Goal: Task Accomplishment & Management: Use online tool/utility

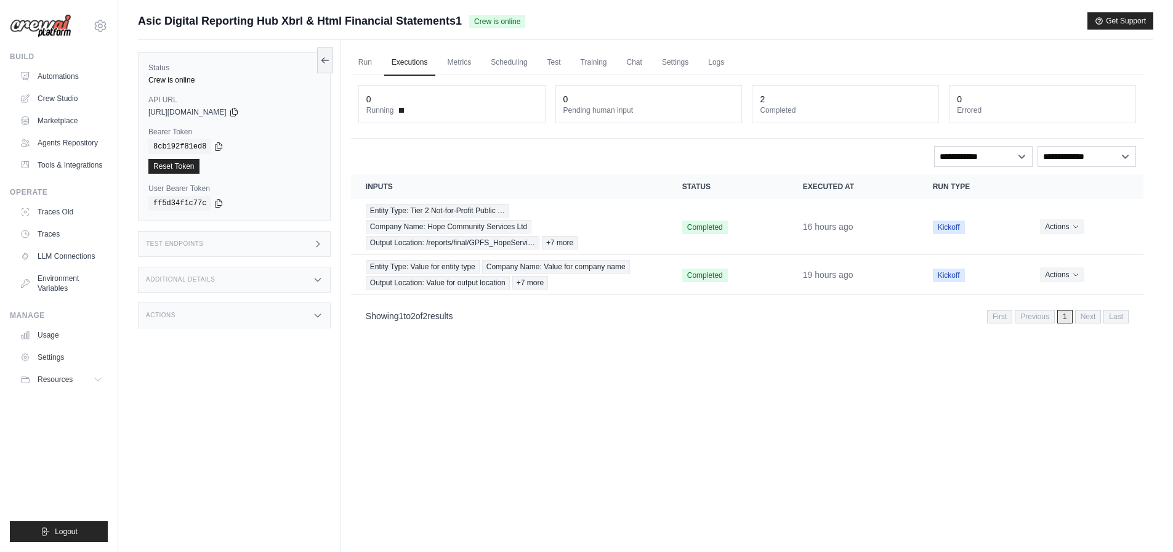
click at [433, 412] on div "Run Executions Metrics Scheduling Test Training Chat Settings Logs 0 Running 0 …" at bounding box center [747, 316] width 812 height 552
click at [606, 62] on link "Training" at bounding box center [593, 63] width 41 height 26
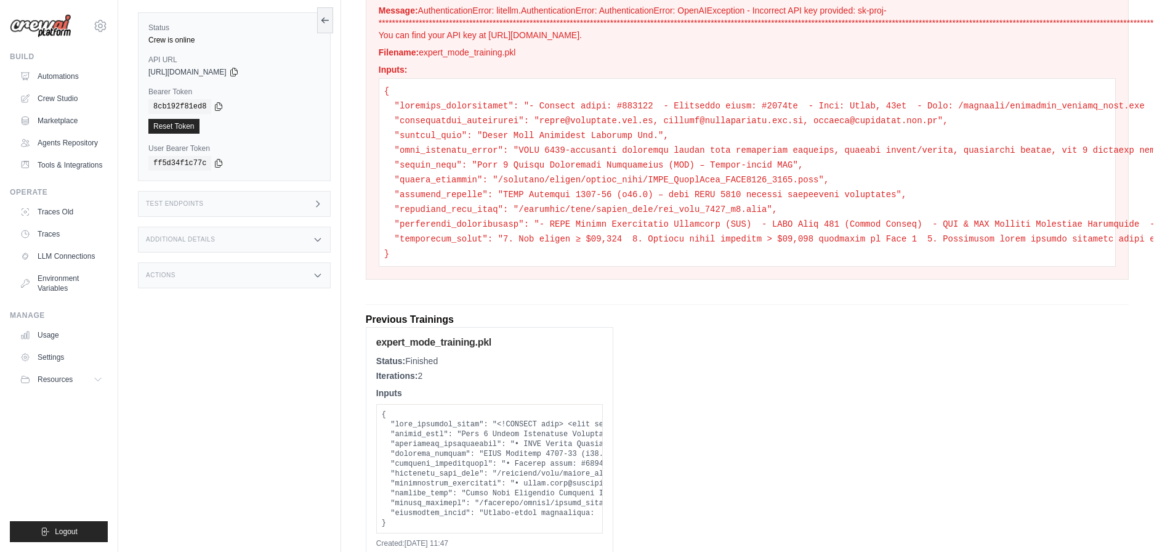
scroll to position [848, 0]
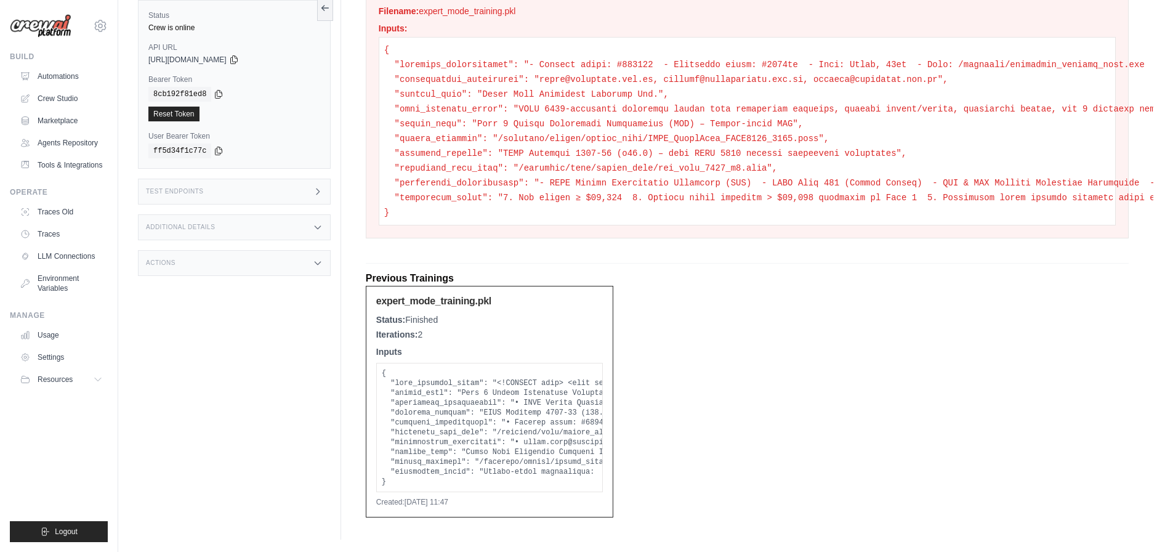
click at [469, 379] on pre at bounding box center [489, 427] width 227 height 129
drag, startPoint x: 446, startPoint y: 336, endPoint x: 436, endPoint y: 324, distance: 15.7
click at [444, 334] on div "expert_mode_training.pkl Status: Finished Iterations: 2 Inputs Created: October…" at bounding box center [489, 401] width 247 height 231
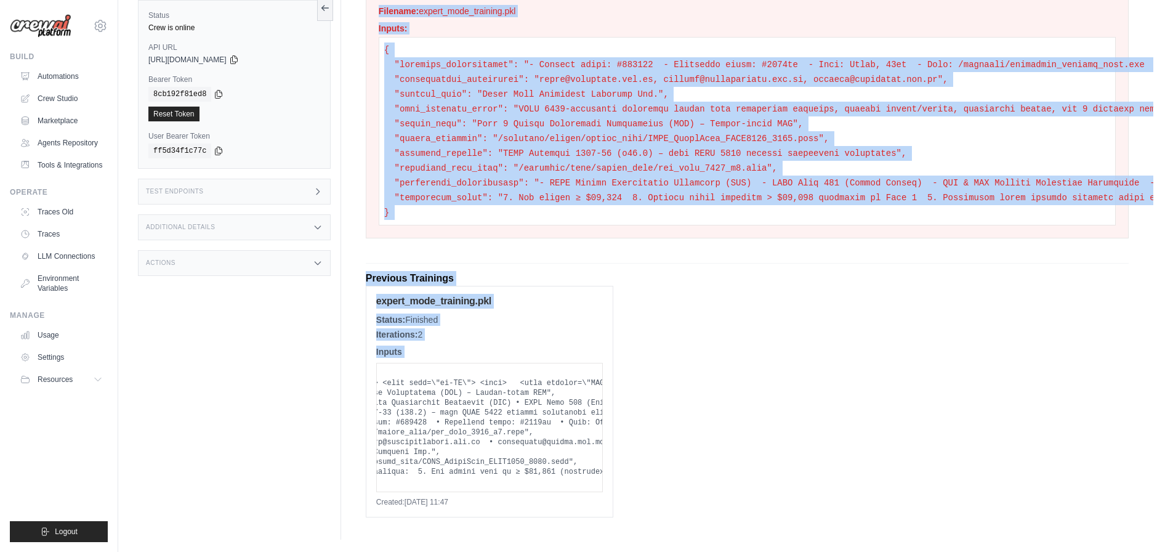
scroll to position [0, 0]
drag, startPoint x: 379, startPoint y: 368, endPoint x: 326, endPoint y: 465, distance: 111.0
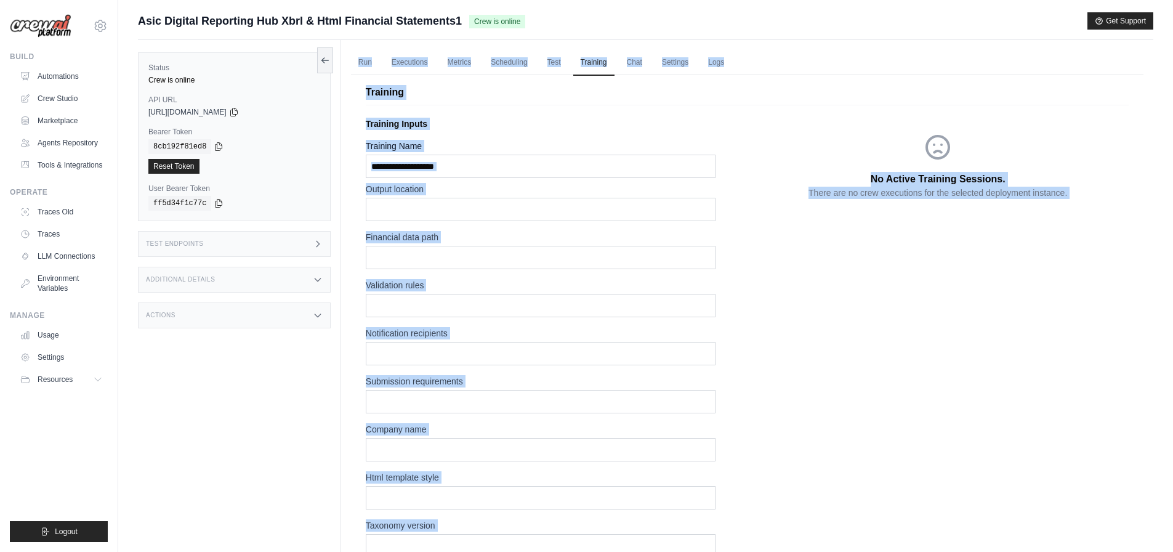
click at [680, 115] on div "Training Inputs Training Name Output location Financial data path Validation ru…" at bounding box center [557, 406] width 382 height 587
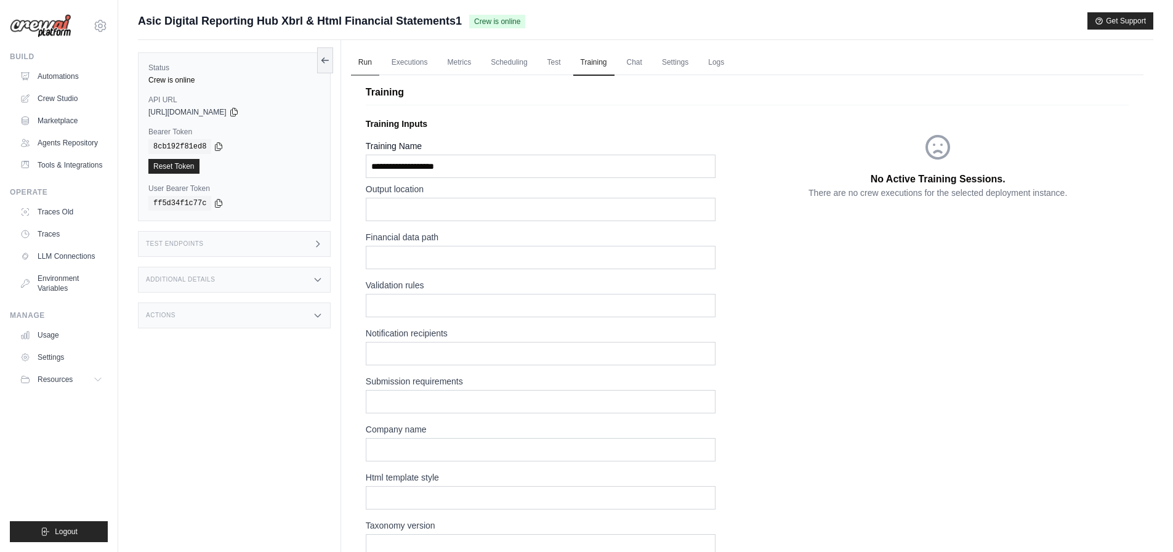
click at [364, 61] on link "Run" at bounding box center [365, 63] width 28 height 26
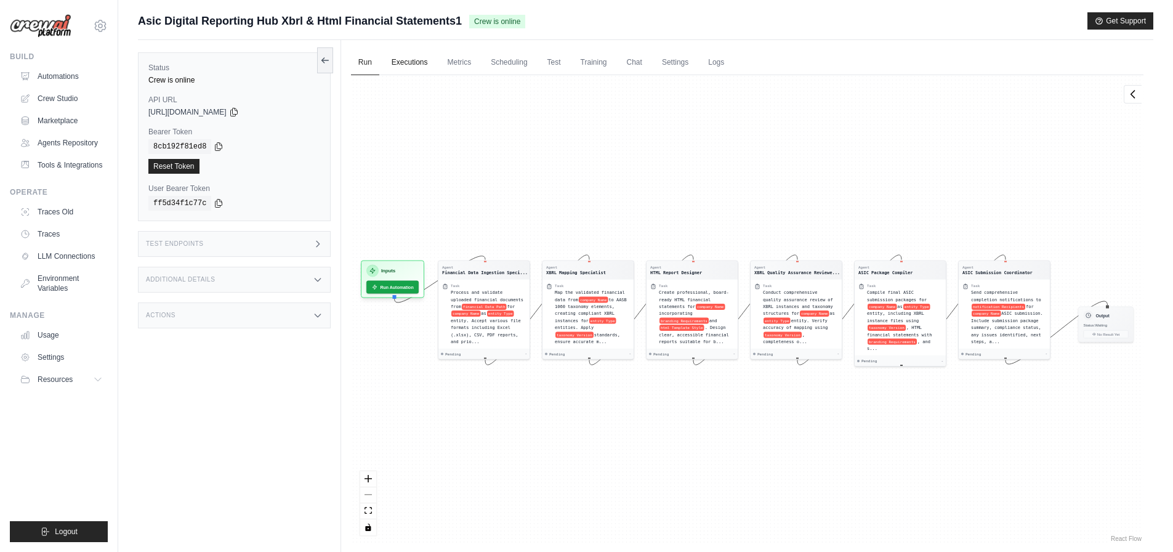
click at [421, 70] on link "Executions" at bounding box center [409, 63] width 51 height 26
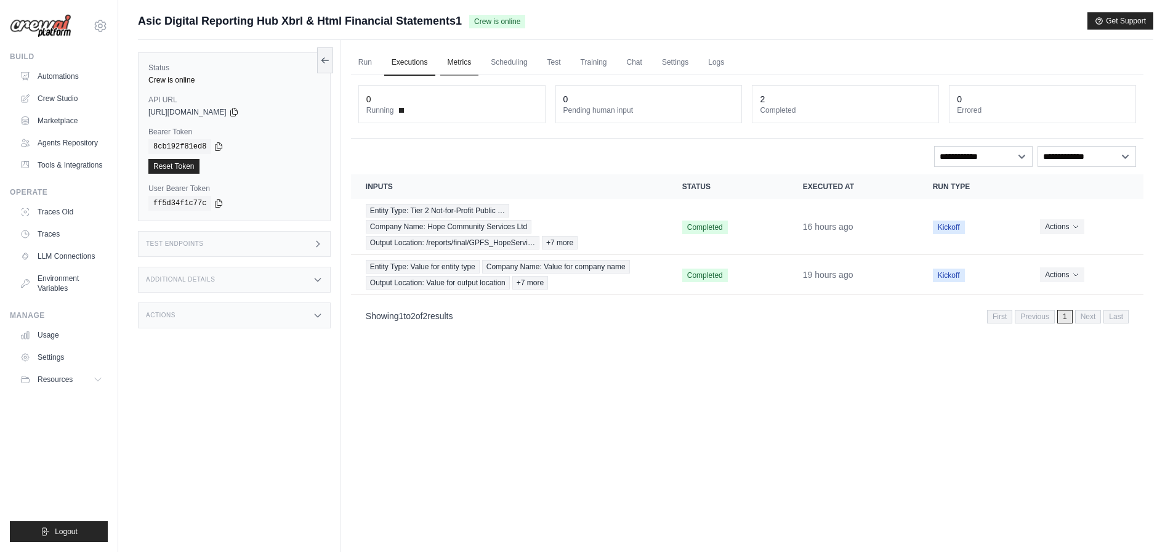
click at [467, 70] on link "Metrics" at bounding box center [459, 63] width 39 height 26
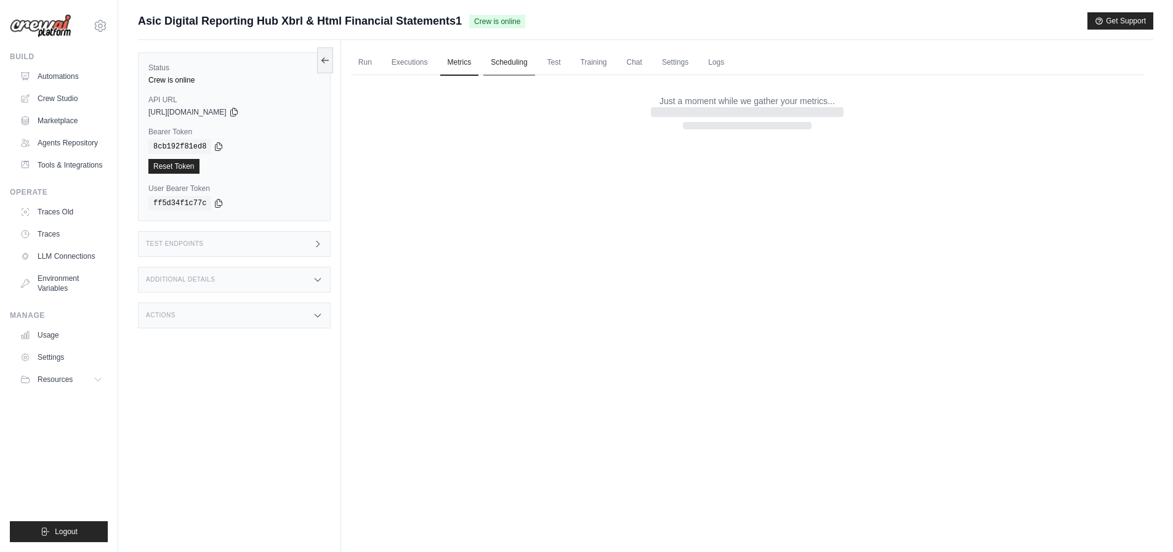
click at [507, 67] on link "Scheduling" at bounding box center [508, 63] width 51 height 26
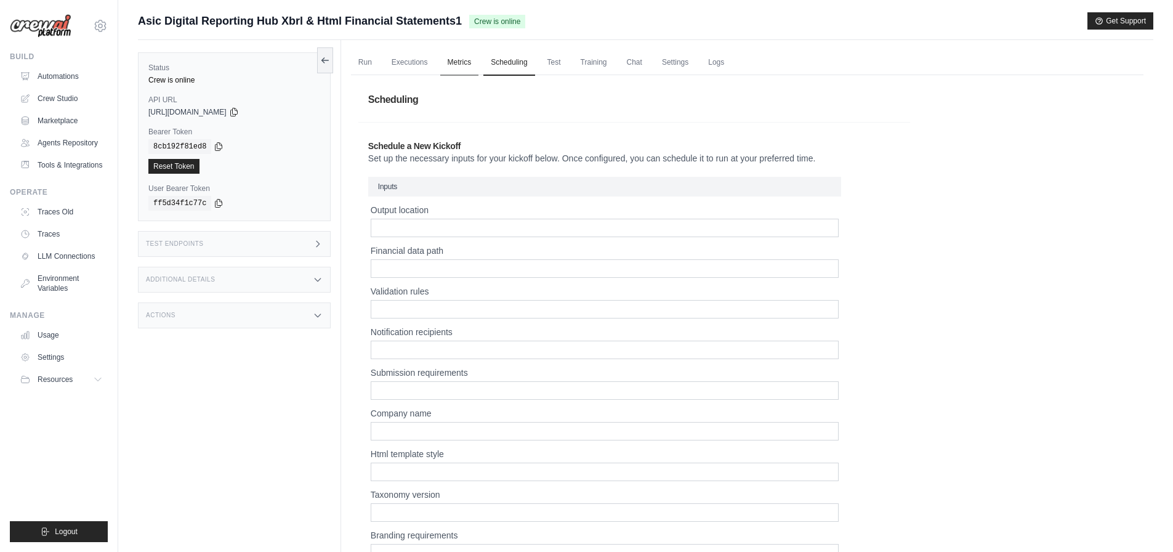
click at [456, 64] on link "Metrics" at bounding box center [459, 63] width 39 height 26
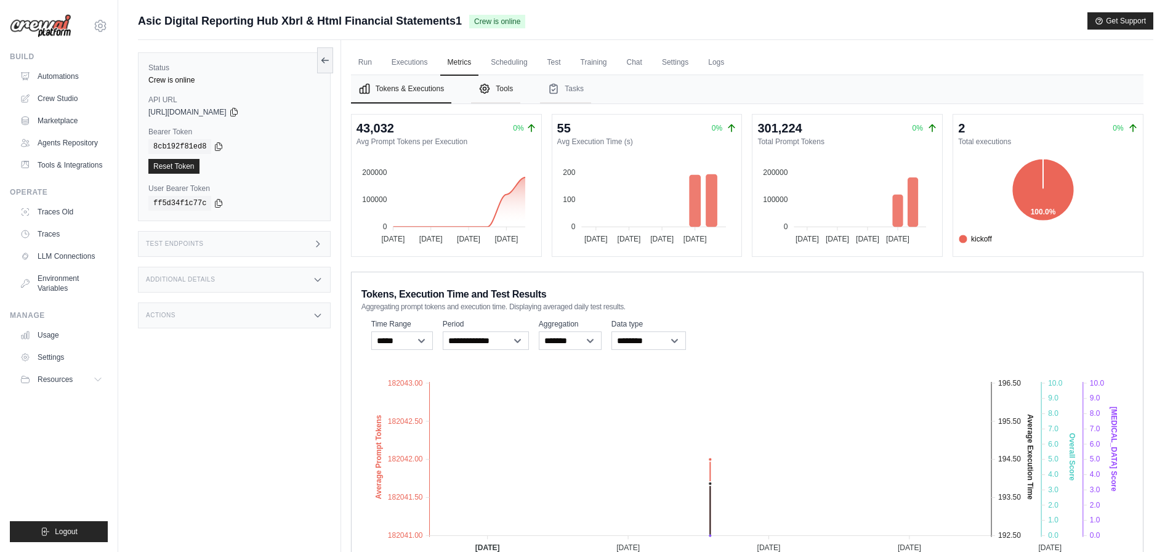
click at [518, 95] on button "Tools" at bounding box center [495, 89] width 49 height 28
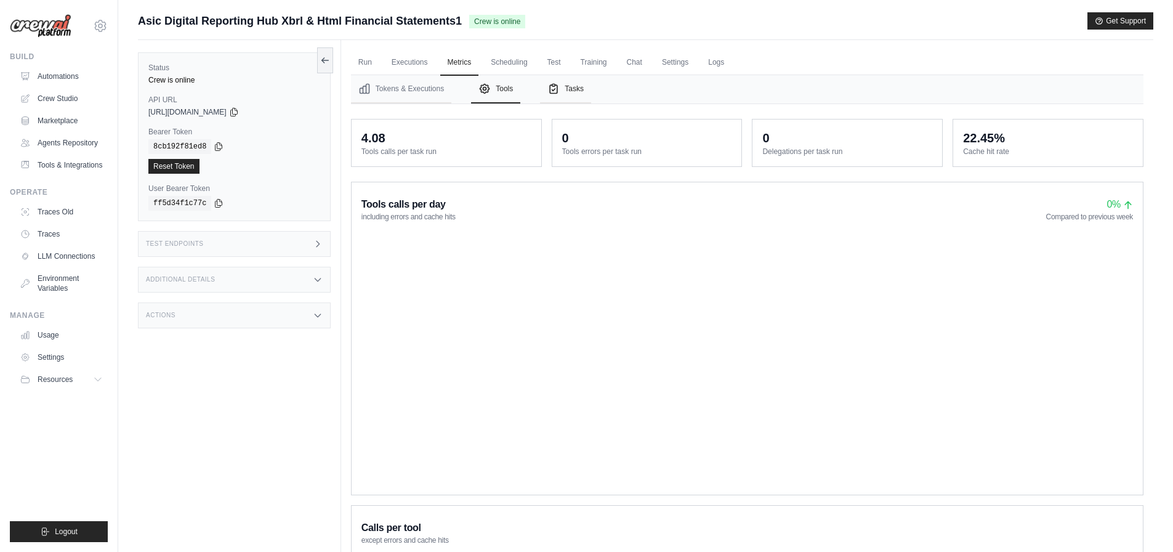
click at [557, 91] on icon "Tabs" at bounding box center [553, 88] width 7 height 9
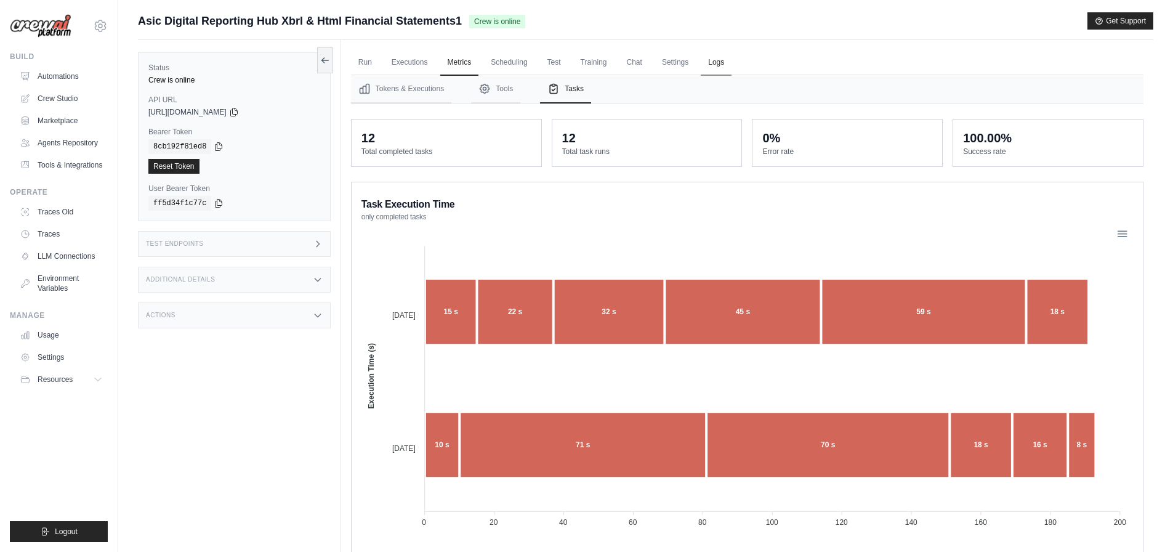
click at [719, 71] on link "Logs" at bounding box center [716, 63] width 31 height 26
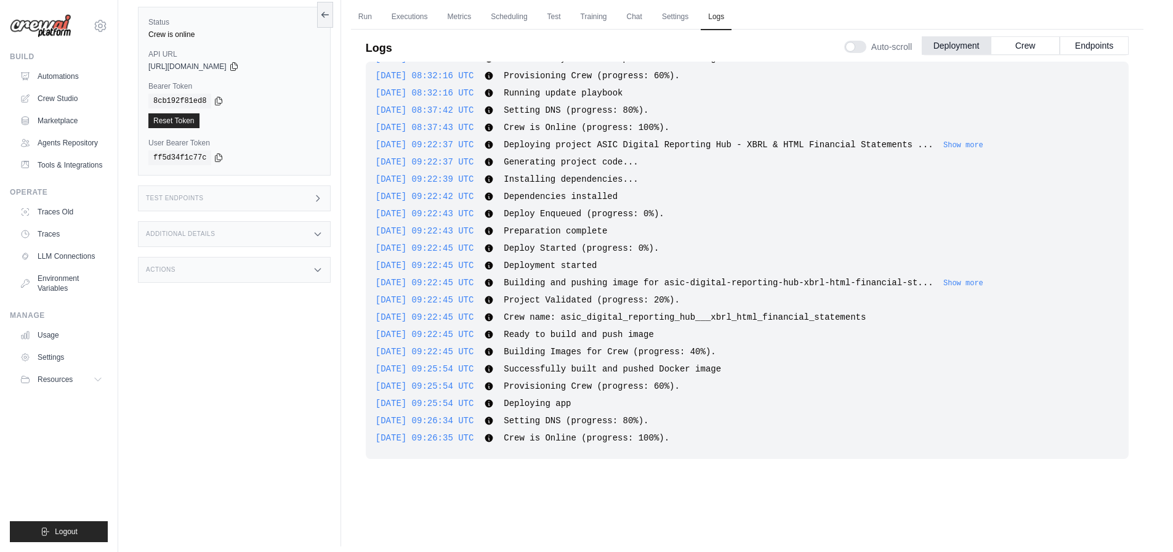
scroll to position [52, 0]
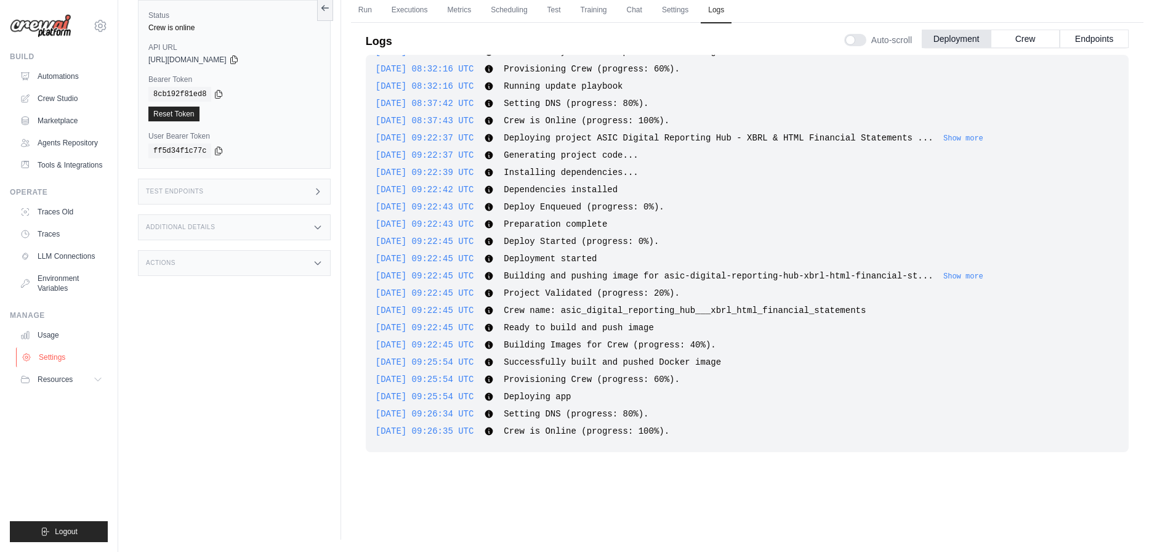
click at [44, 364] on link "Settings" at bounding box center [62, 357] width 93 height 20
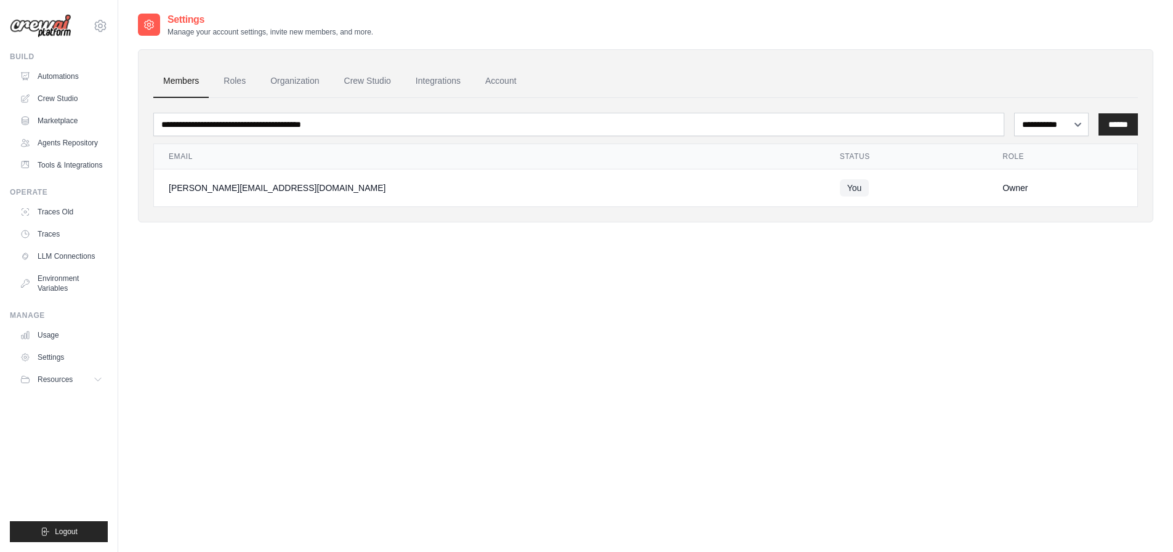
click at [49, 308] on ul "Build Automations Crew Studio Marketplace Agents Repository Resources Blog" at bounding box center [59, 297] width 98 height 490
click at [52, 300] on ul "Build Automations Crew Studio Marketplace Agents Repository Resources Blog" at bounding box center [59, 297] width 98 height 490
click at [53, 290] on link "Environment Variables" at bounding box center [62, 283] width 93 height 30
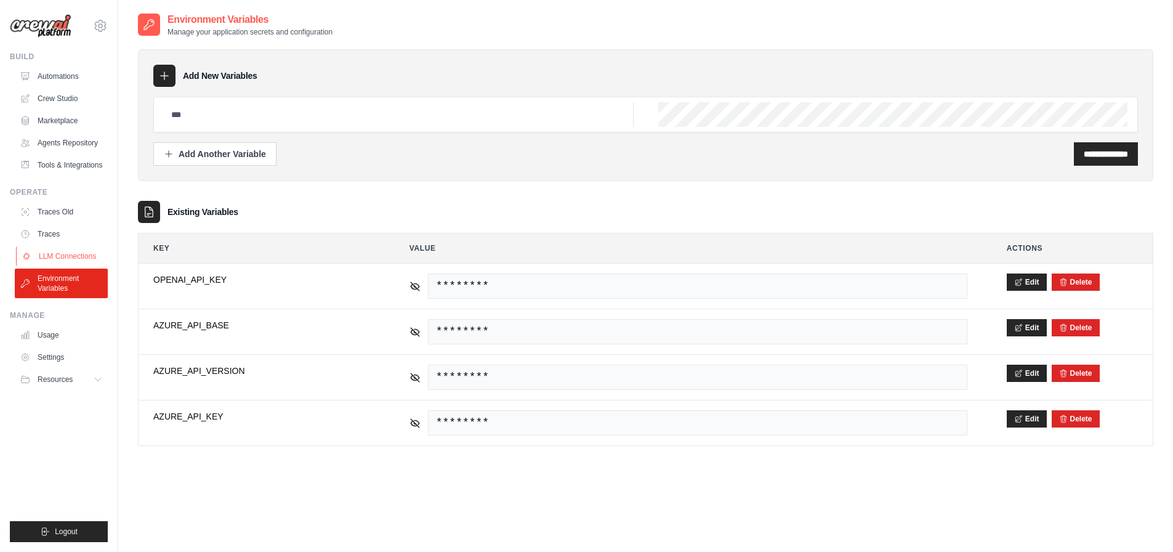
click at [60, 254] on link "LLM Connections" at bounding box center [62, 256] width 93 height 20
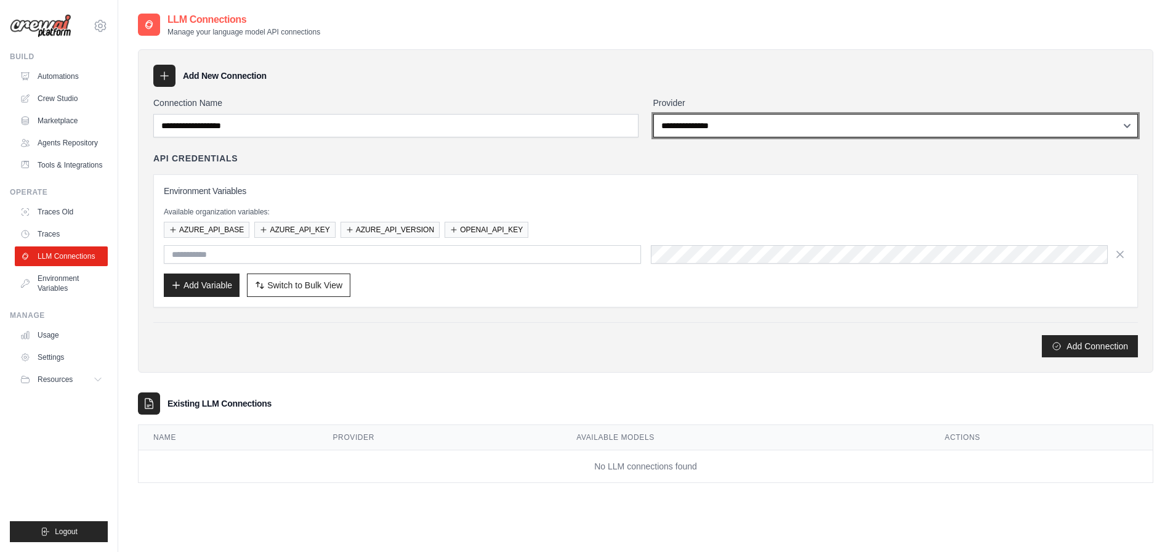
drag, startPoint x: 854, startPoint y: 124, endPoint x: 444, endPoint y: 189, distance: 414.5
click at [444, 189] on div "**********" at bounding box center [645, 227] width 984 height 260
click at [735, 126] on select "**********" at bounding box center [895, 125] width 485 height 23
click at [653, 114] on select "**********" at bounding box center [895, 125] width 485 height 23
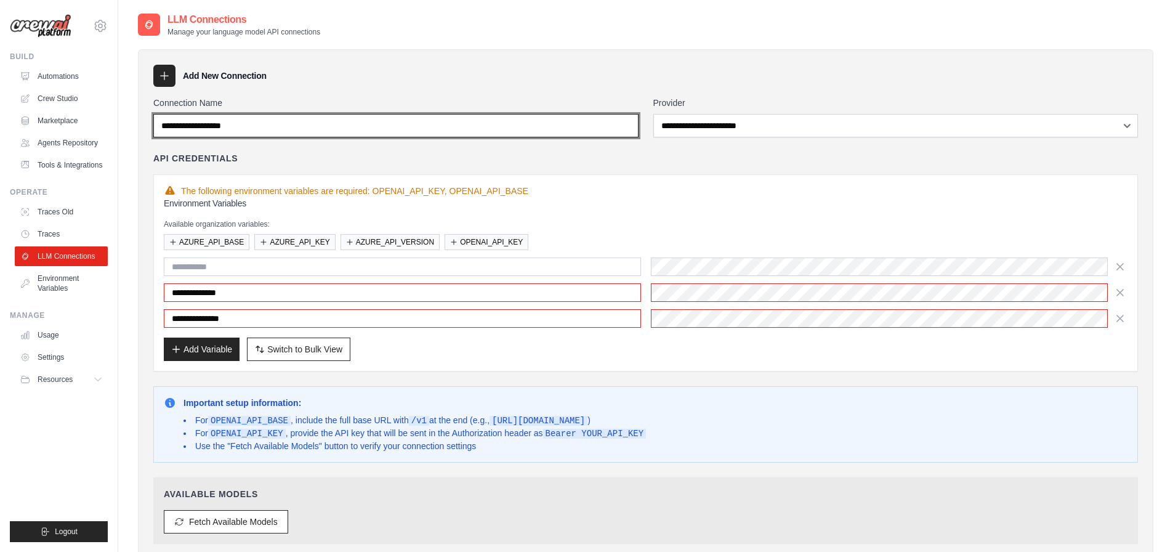
click at [509, 132] on input "Connection Name" at bounding box center [395, 125] width 485 height 23
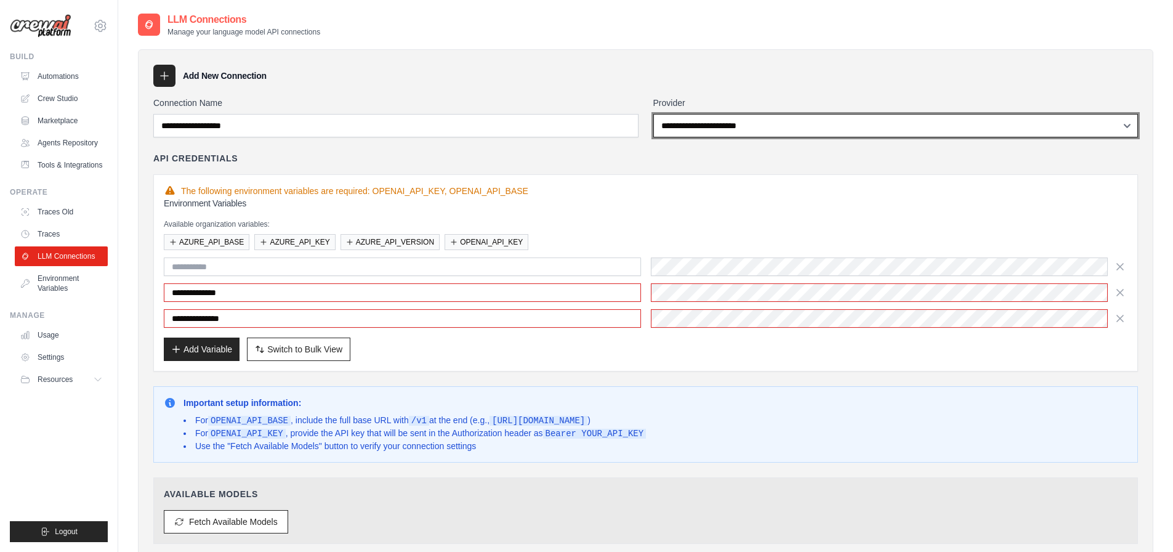
select select "******"
click at [653, 114] on select "**********" at bounding box center [895, 125] width 485 height 23
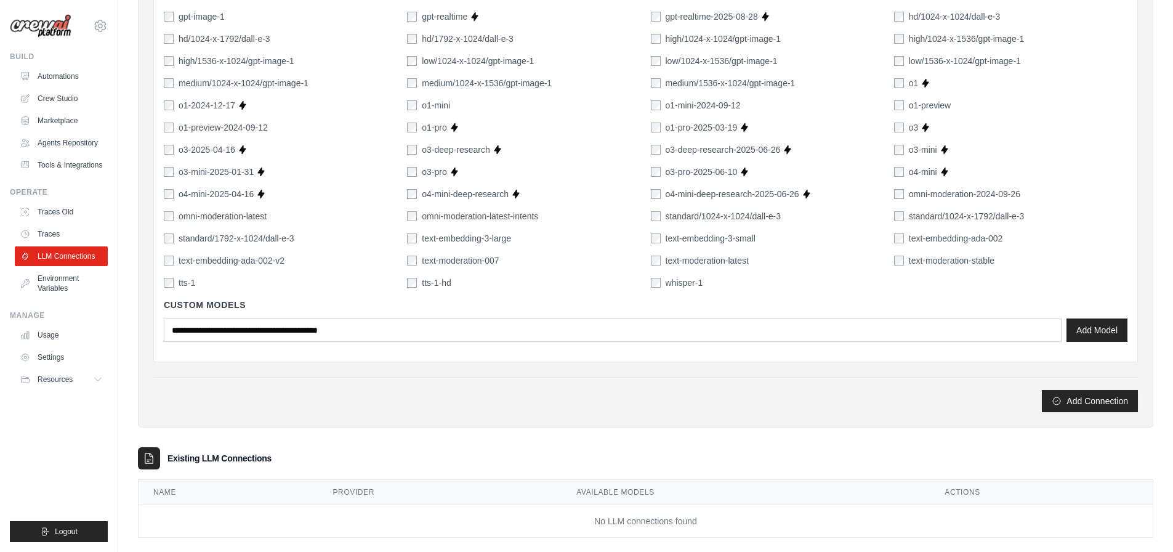
scroll to position [818, 0]
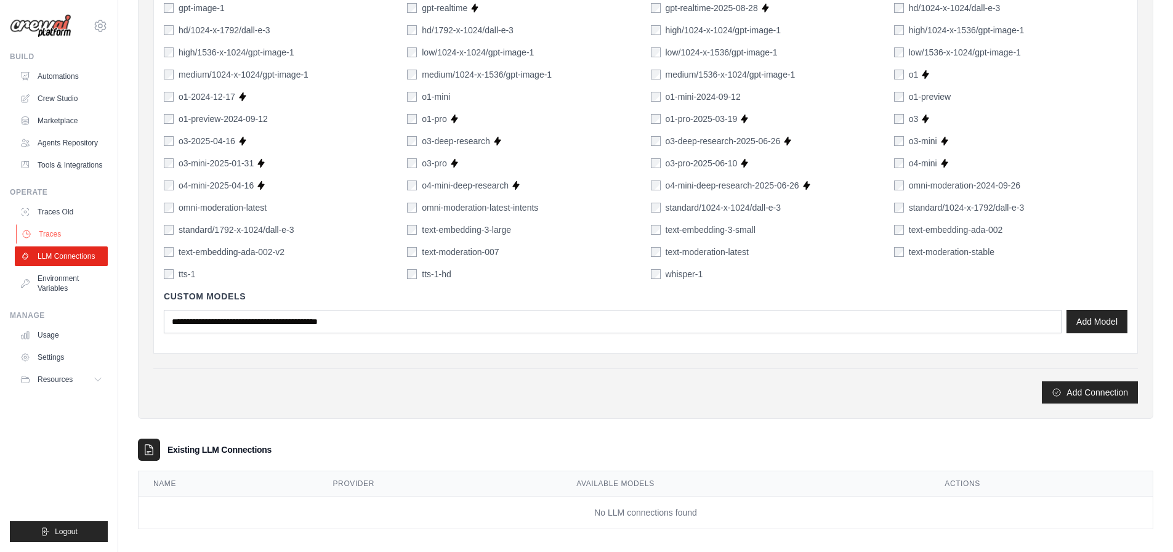
click at [66, 236] on link "Traces" at bounding box center [62, 234] width 93 height 20
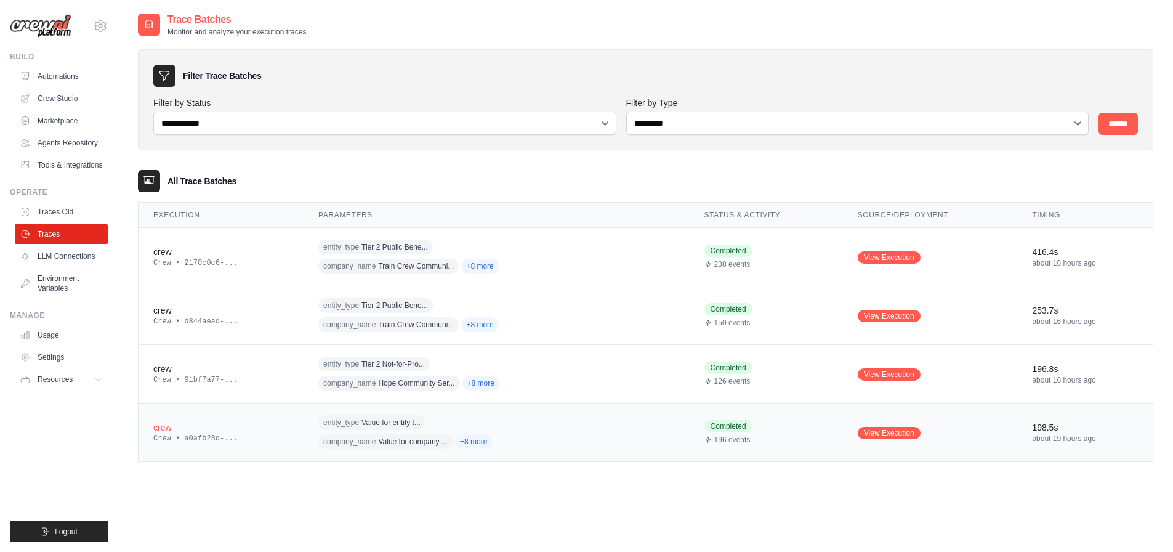
click at [734, 443] on span "196 events" at bounding box center [732, 440] width 36 height 10
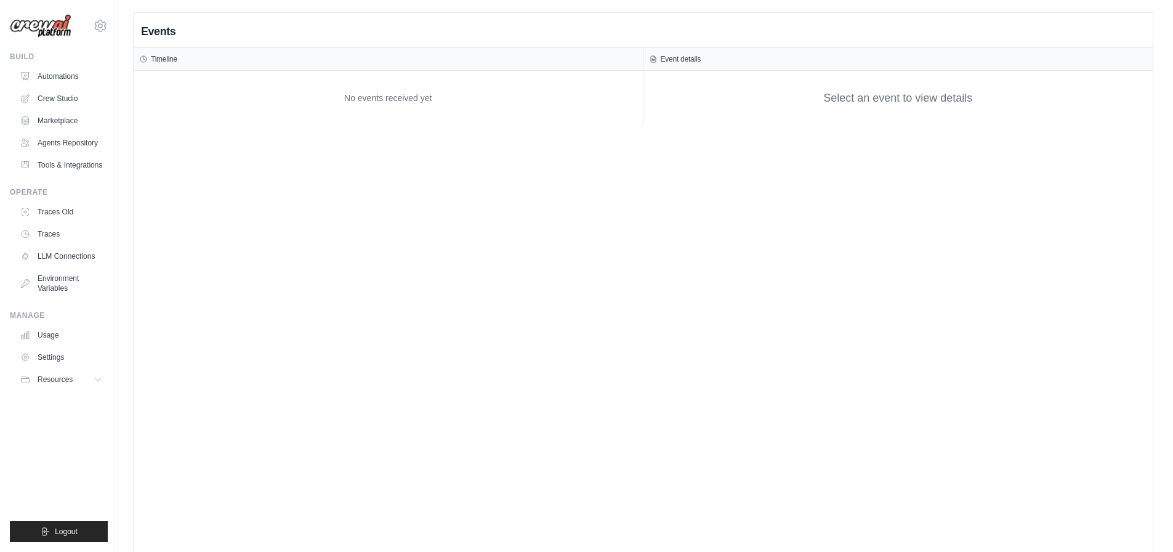
click at [716, 62] on div "Event details" at bounding box center [897, 59] width 497 height 10
click at [681, 56] on h3 "Event details" at bounding box center [681, 59] width 41 height 10
click at [848, 100] on div "Select an event to view details" at bounding box center [897, 98] width 149 height 17
click at [99, 24] on icon at bounding box center [100, 25] width 15 height 15
click at [205, 189] on div "Events Timeline No events received yet Event details Select an event to view de…" at bounding box center [643, 289] width 1019 height 552
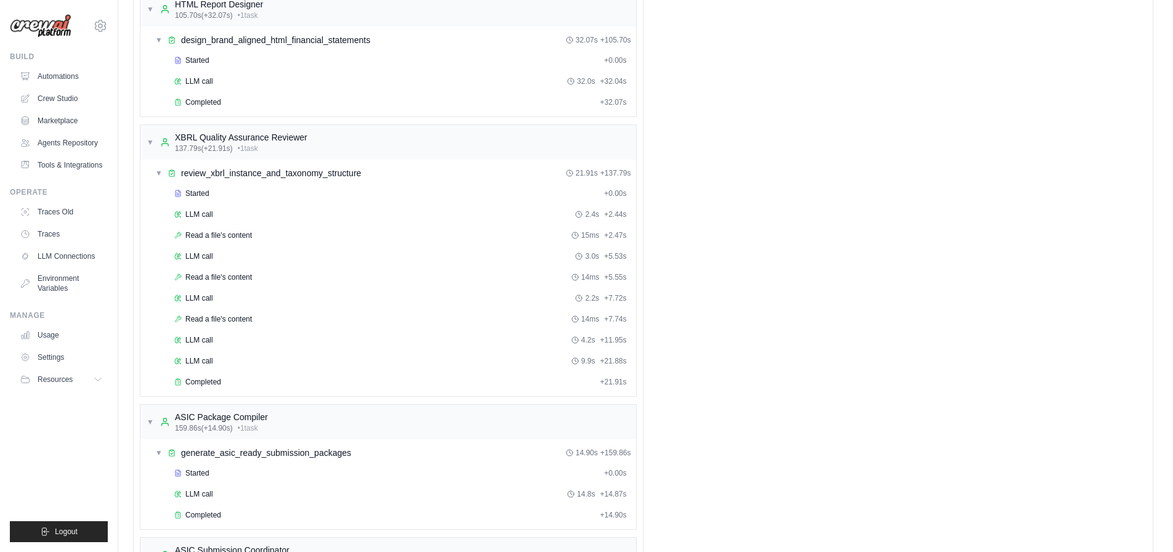
scroll to position [1689, 0]
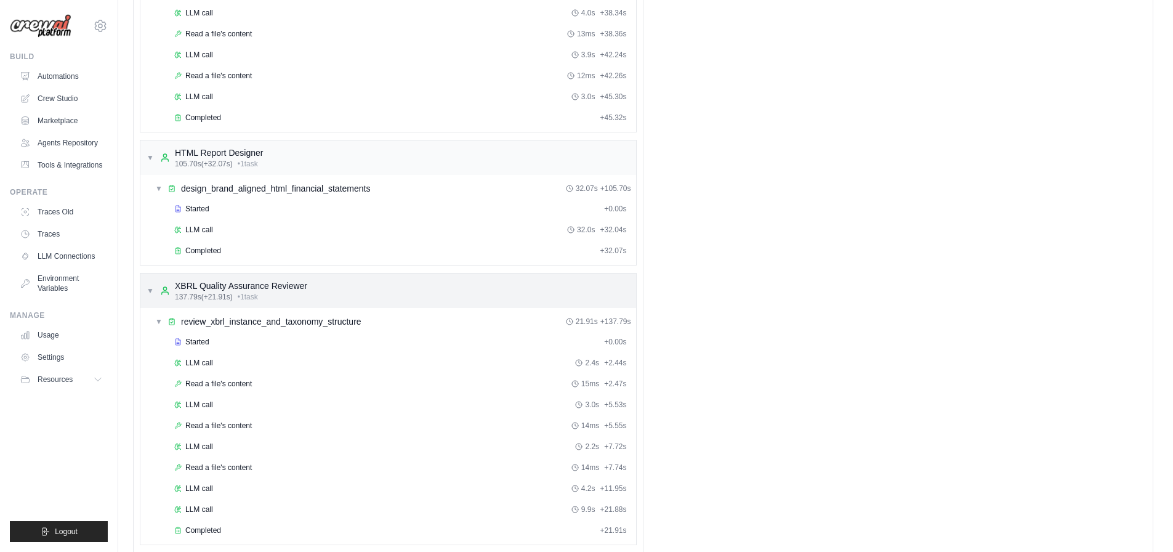
click at [267, 294] on div "137.79s (+21.91s) • 1 task" at bounding box center [241, 297] width 132 height 10
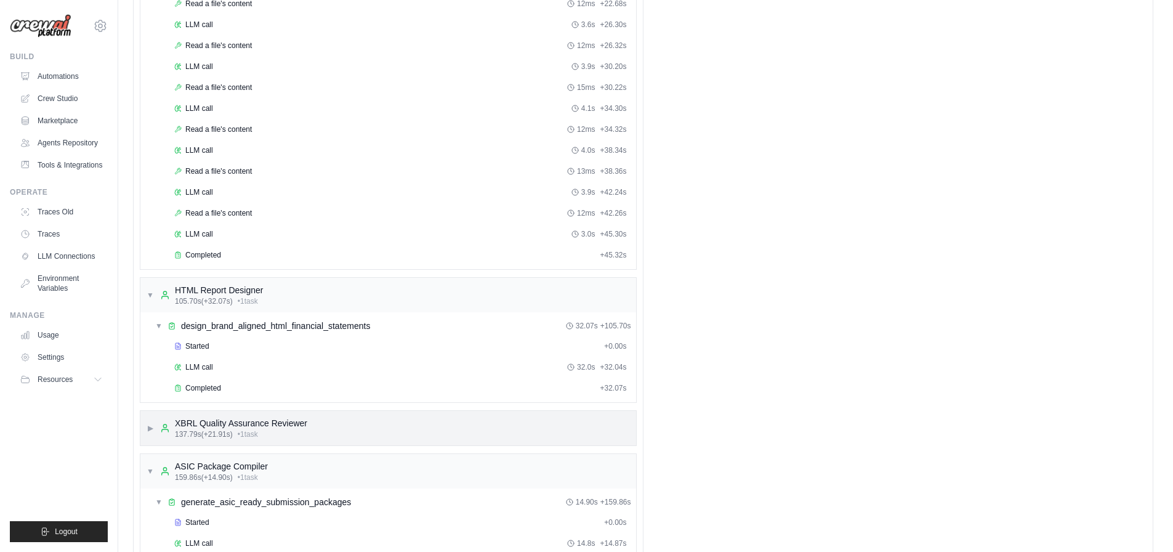
scroll to position [1542, 0]
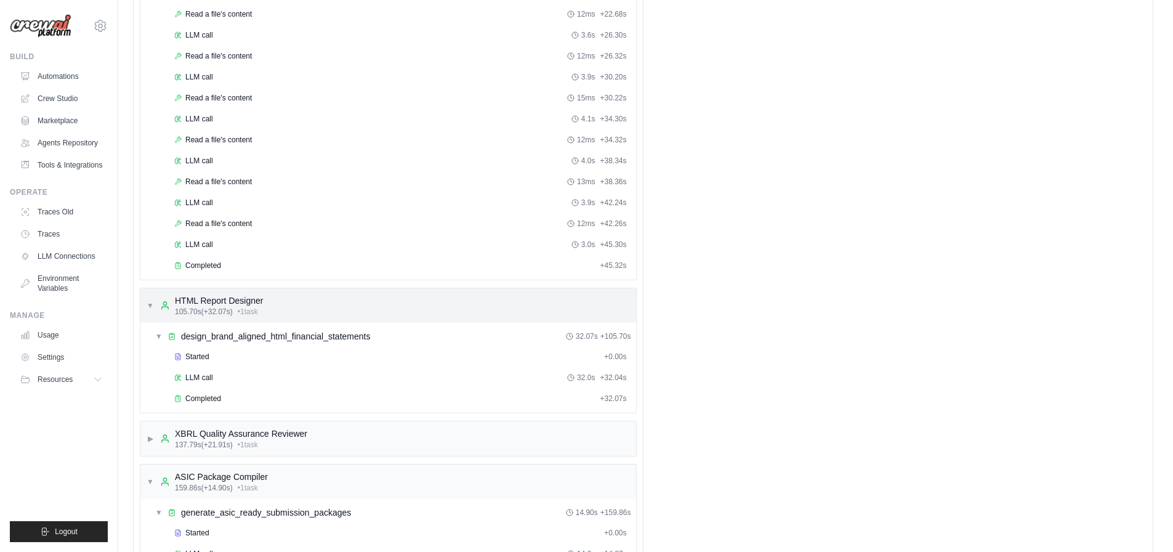
click at [265, 304] on div "▼ HTML Report Designer 105.70s (+32.07s) • 1 task" at bounding box center [388, 305] width 496 height 34
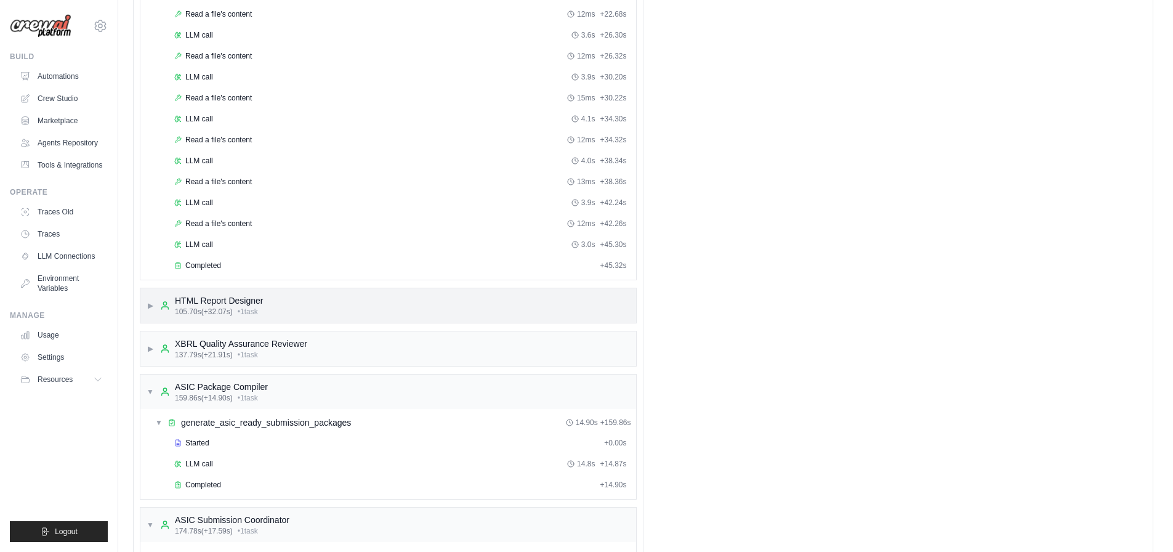
click at [265, 304] on div "▶ HTML Report Designer 105.70s (+32.07s) • 1 task" at bounding box center [388, 305] width 496 height 34
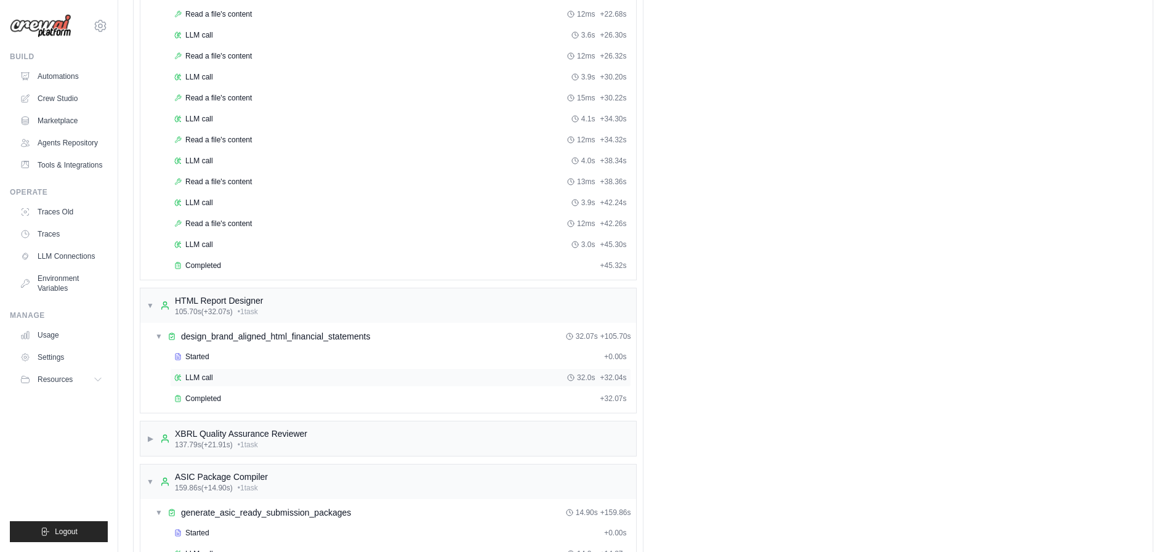
click at [214, 379] on div "LLM call 32.0s + 32.04s" at bounding box center [400, 377] width 452 height 10
click at [214, 359] on div "Started" at bounding box center [386, 357] width 425 height 10
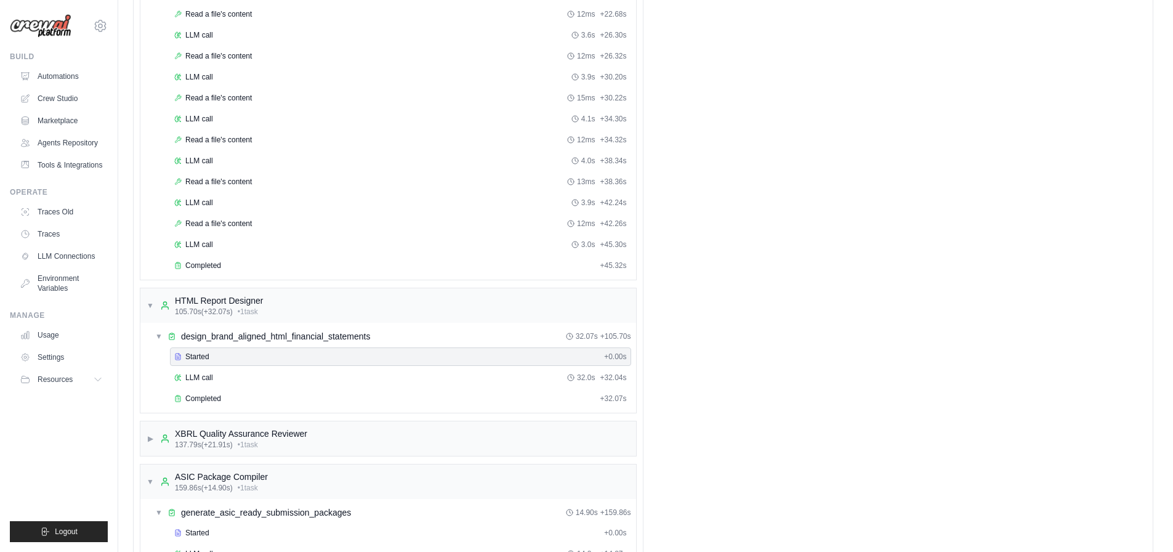
click at [214, 359] on div "Started" at bounding box center [386, 357] width 425 height 10
click at [236, 336] on span "design_brand_aligned_html_financial_statements" at bounding box center [275, 336] width 189 height 12
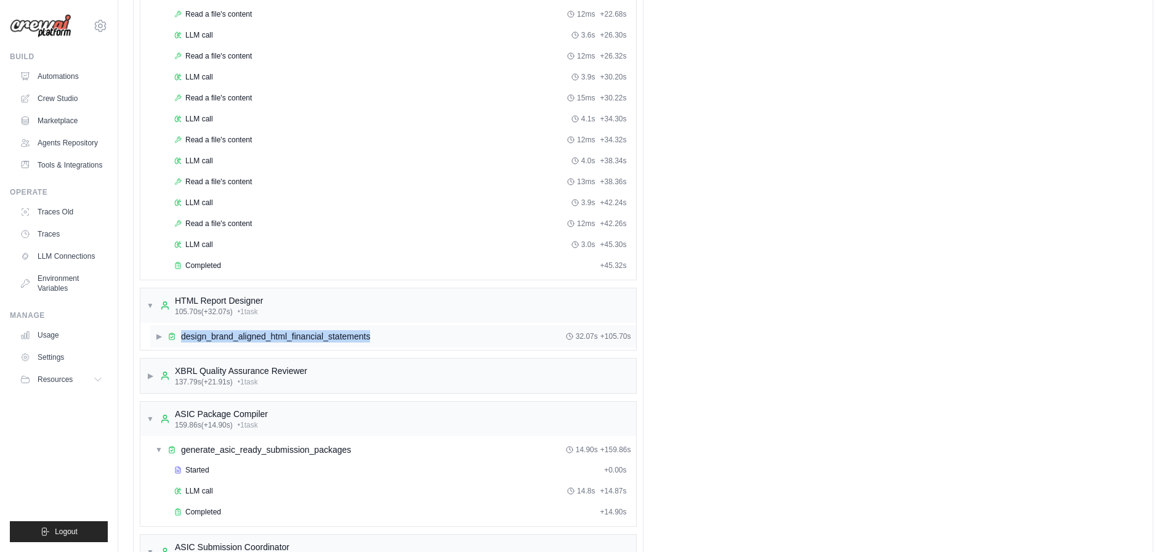
click at [236, 336] on span "design_brand_aligned_html_financial_statements" at bounding box center [275, 336] width 189 height 12
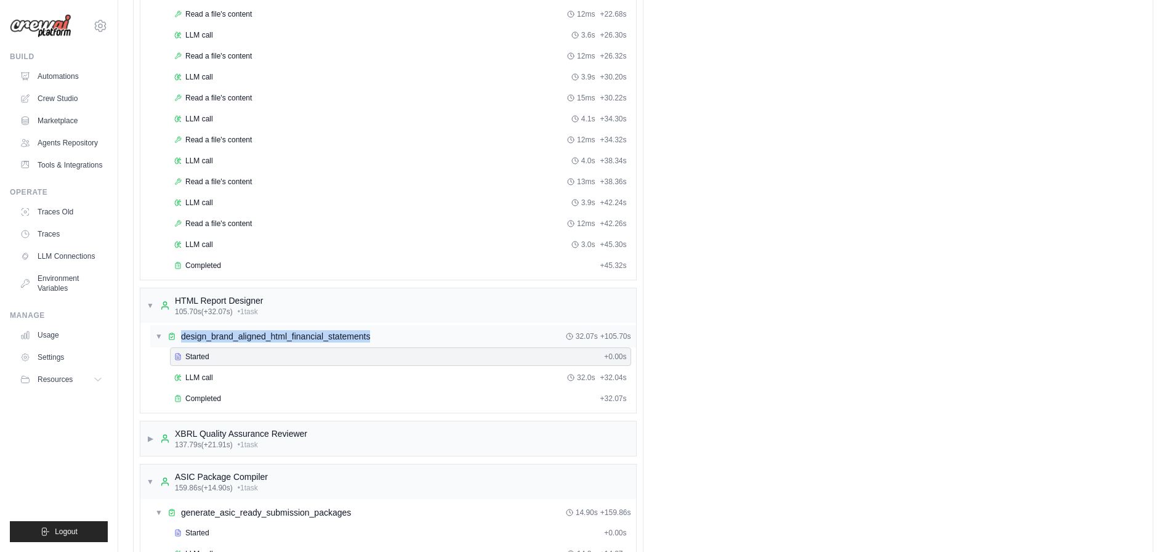
click at [236, 336] on span "design_brand_aligned_html_financial_statements" at bounding box center [275, 336] width 189 height 12
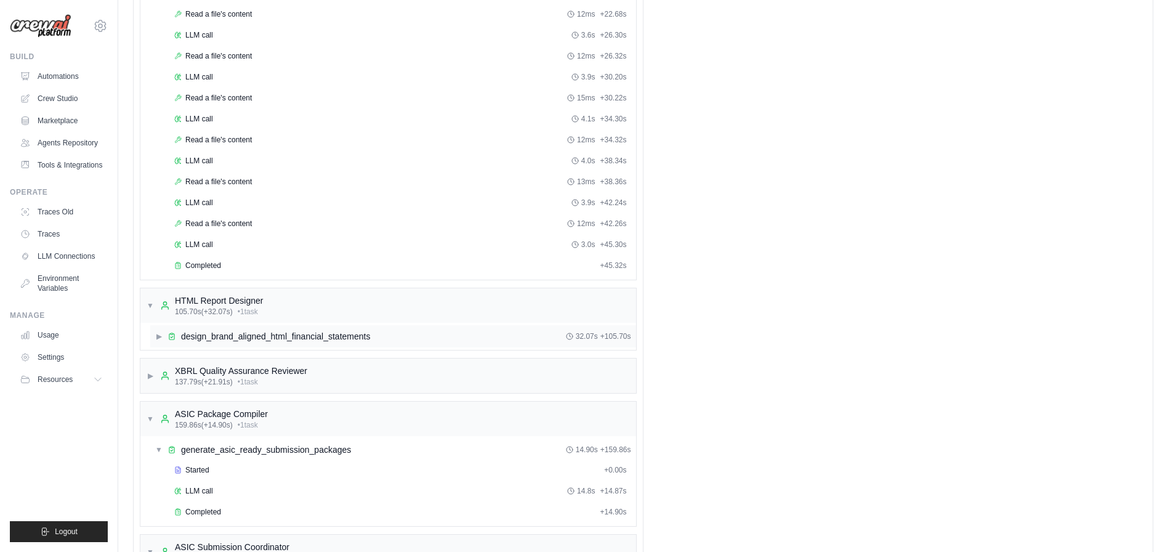
scroll to position [1686, 0]
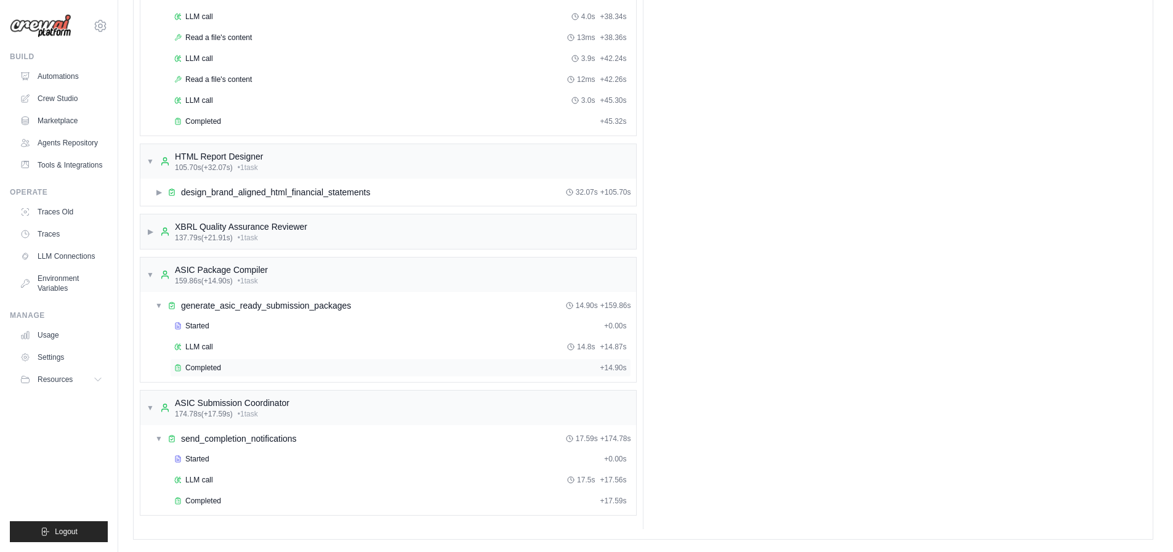
click at [225, 366] on div "Completed" at bounding box center [384, 368] width 420 height 10
click at [215, 408] on div "ASIC Submission Coordinator" at bounding box center [232, 402] width 115 height 12
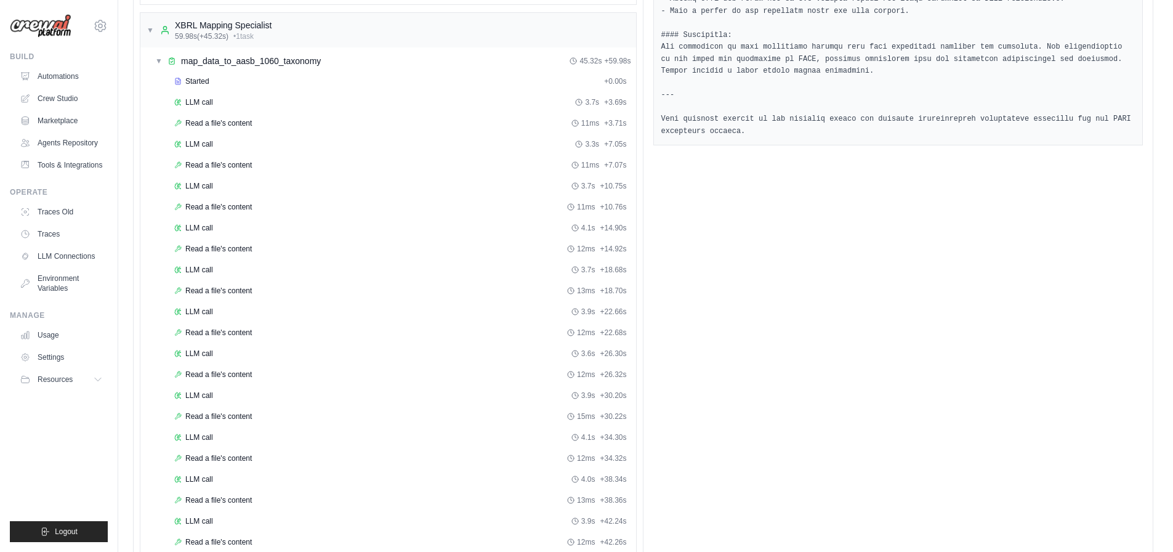
scroll to position [1212, 0]
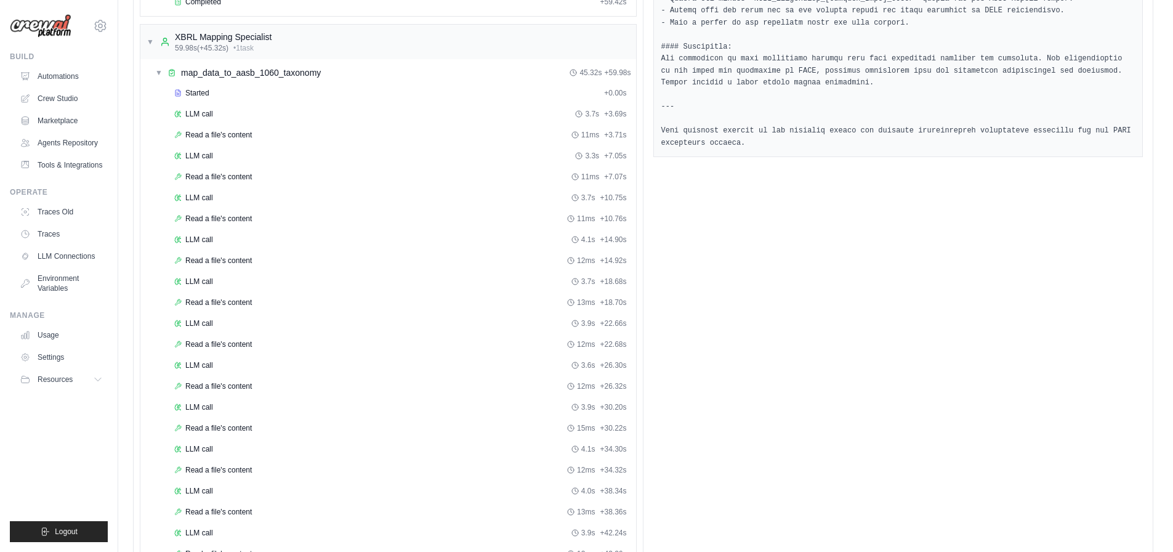
click at [230, 166] on div "Started + 0.00s LLM call 3.7s + 3.69s Read a file's content 11ms + 3.71s LLM ca…" at bounding box center [393, 345] width 486 height 523
click at [228, 151] on div "LLM call 3.3s + 7.05s" at bounding box center [400, 156] width 452 height 10
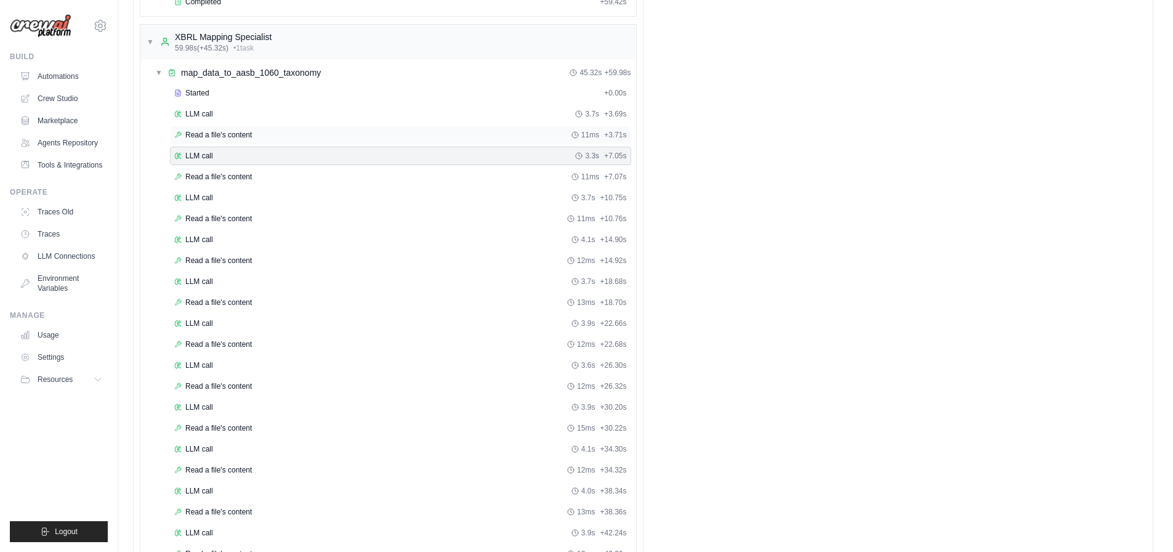
click at [231, 132] on span "Read a file's content" at bounding box center [218, 135] width 66 height 10
click at [238, 194] on div "LLM call 3.7s + 10.75s" at bounding box center [400, 198] width 452 height 10
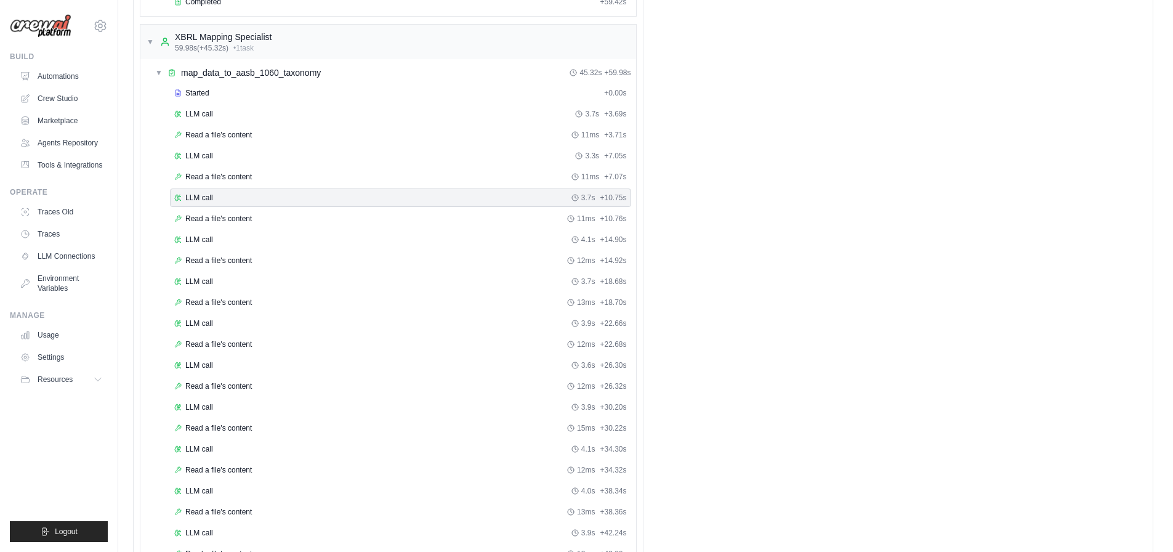
click at [242, 250] on div "Started + 0.00s LLM call 3.7s + 3.69s Read a file's content 11ms + 3.71s LLM ca…" at bounding box center [393, 345] width 486 height 523
click at [244, 259] on span "Read a file's content" at bounding box center [218, 260] width 66 height 10
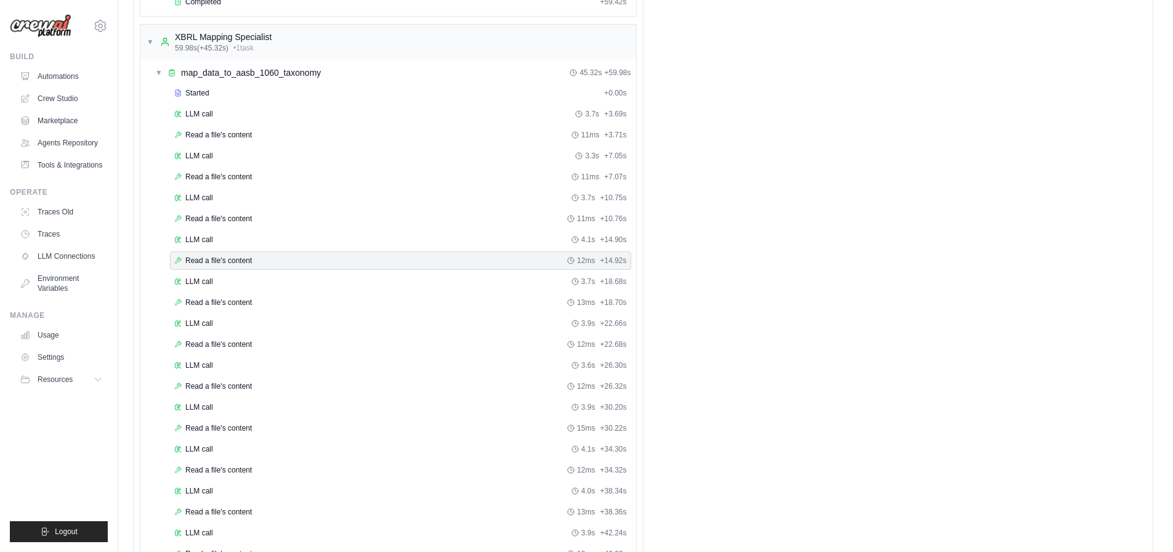
click at [244, 259] on span "Read a file's content" at bounding box center [218, 260] width 66 height 10
click at [243, 215] on span "Read a file's content" at bounding box center [218, 219] width 66 height 10
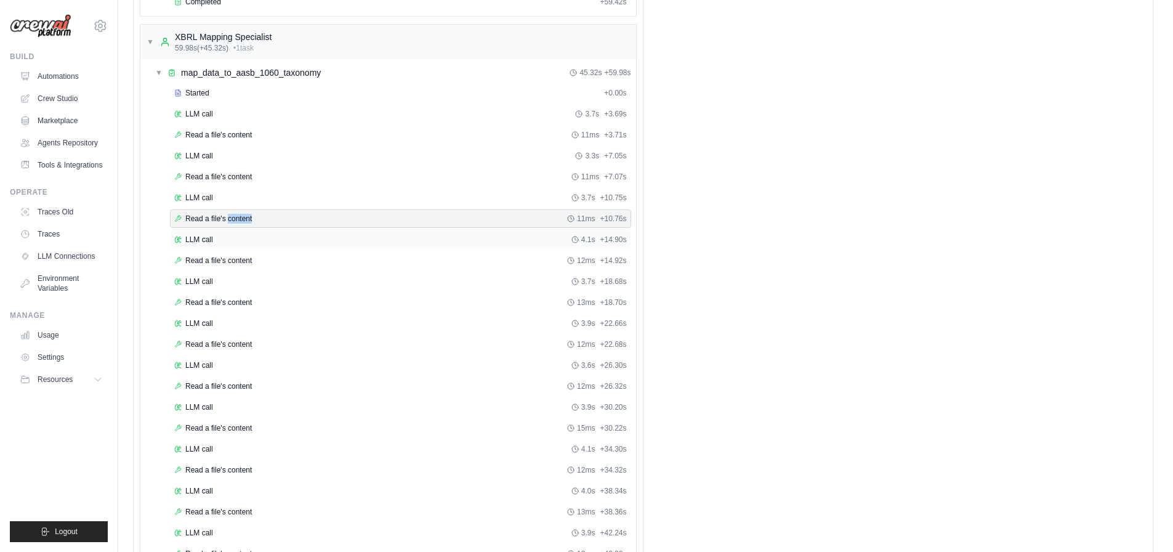
click at [235, 238] on div "LLM call 4.1s + 14.90s" at bounding box center [400, 240] width 452 height 10
click at [247, 318] on div "LLM call 3.9s + 22.66s" at bounding box center [400, 323] width 452 height 10
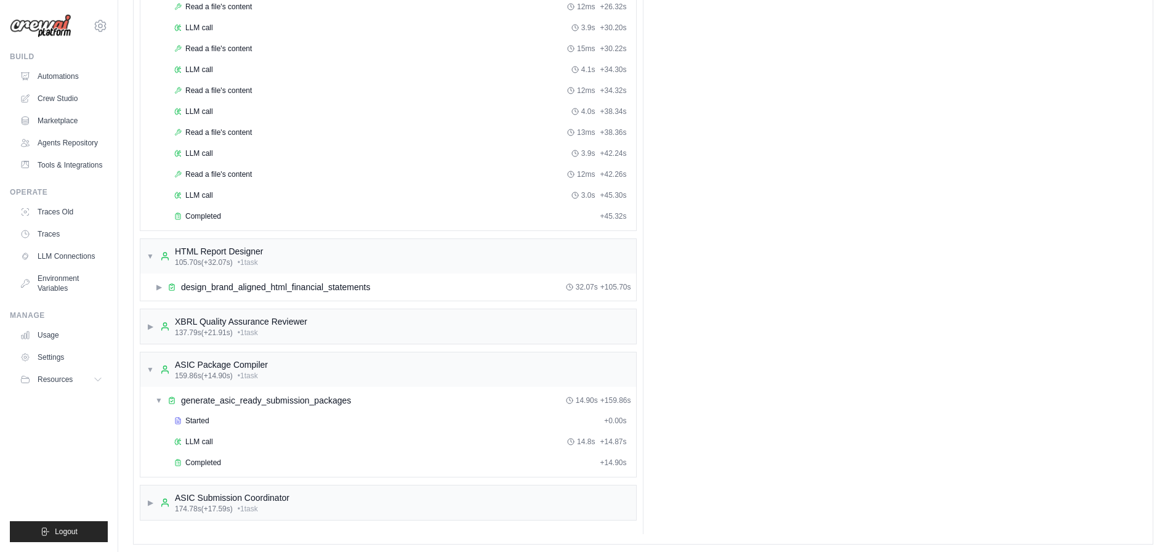
scroll to position [1596, 0]
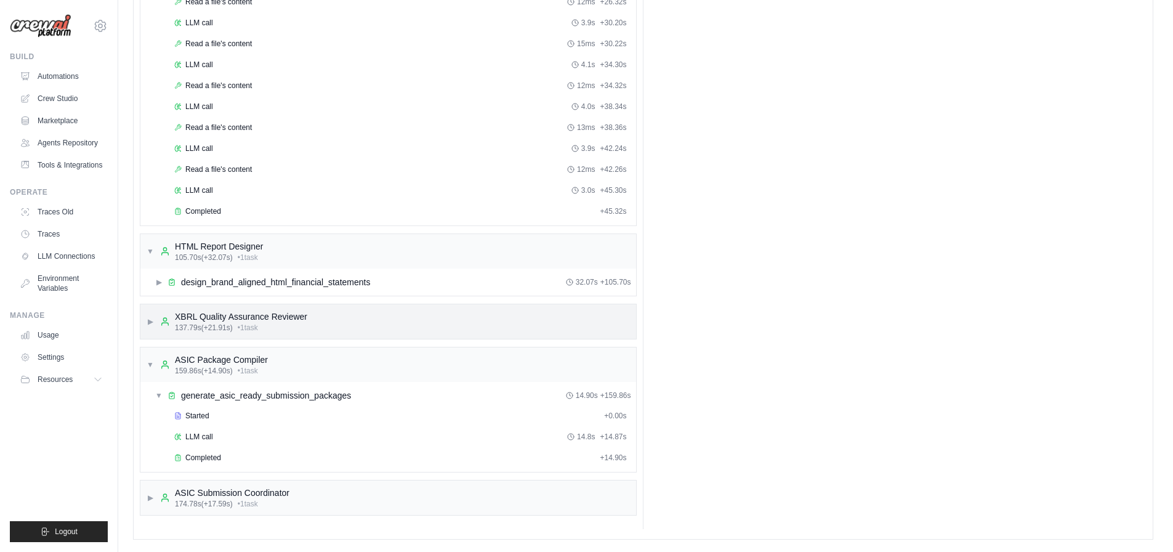
click at [246, 329] on span "• 1 task" at bounding box center [248, 328] width 20 height 10
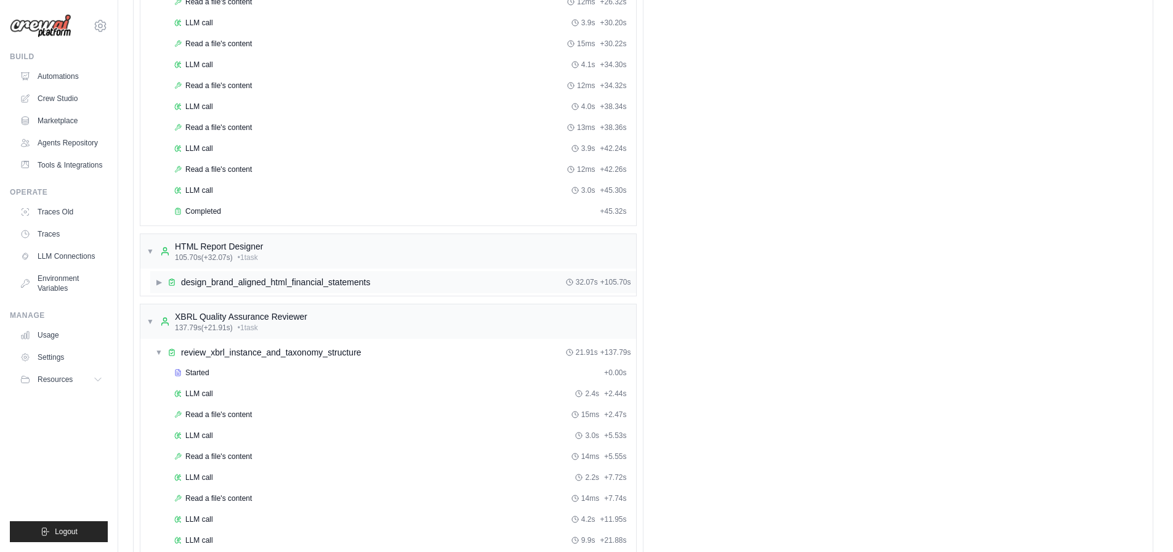
click at [247, 281] on span "design_brand_aligned_html_financial_statements" at bounding box center [275, 282] width 189 height 12
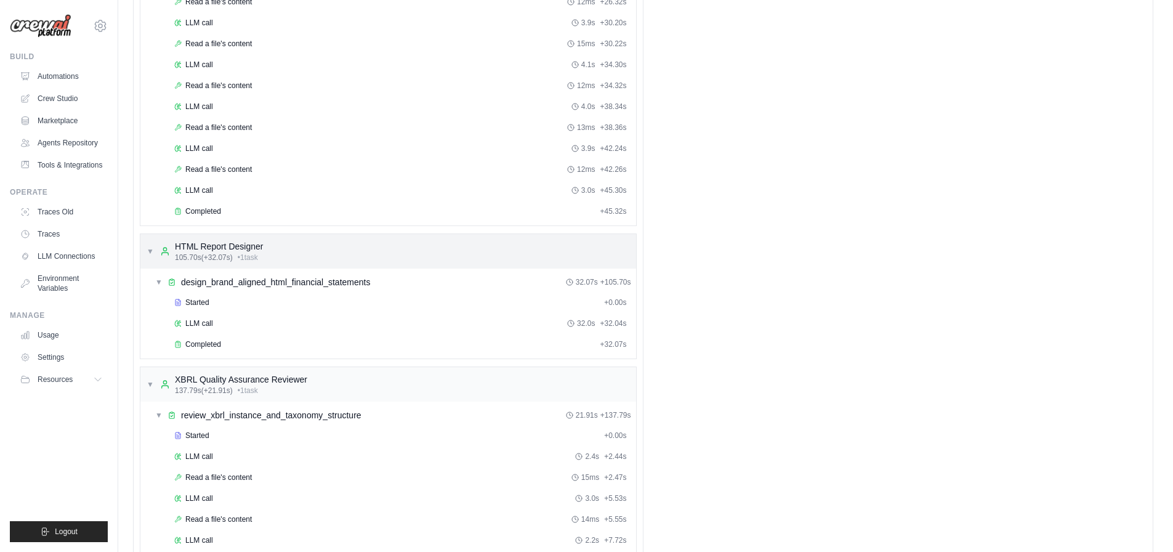
click at [246, 254] on span "• 1 task" at bounding box center [248, 257] width 20 height 10
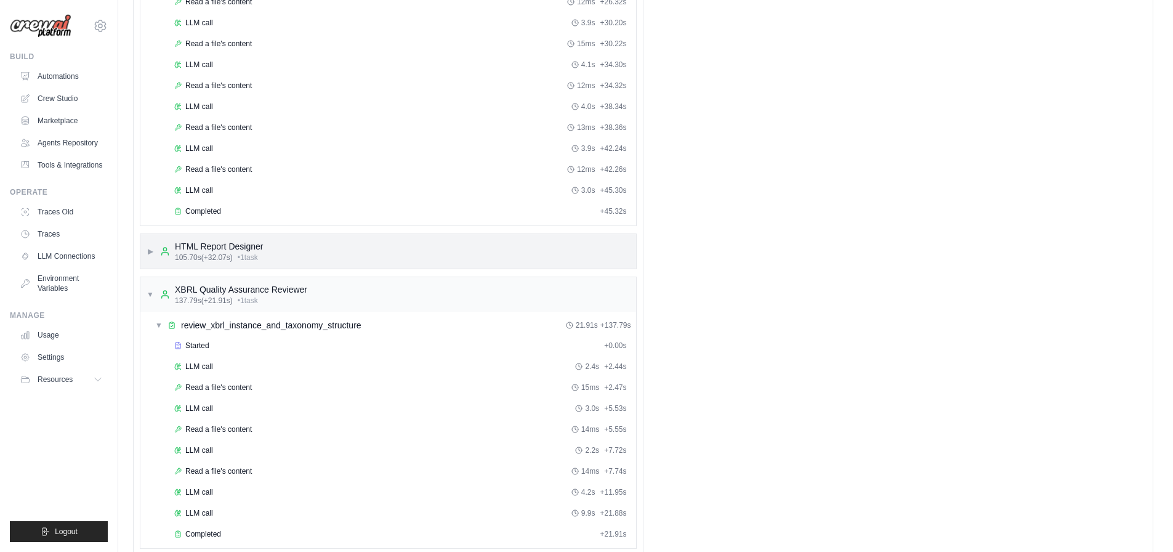
click at [168, 256] on div "HTML Report Designer 105.70s (+32.07s) • 1 task" at bounding box center [211, 251] width 103 height 22
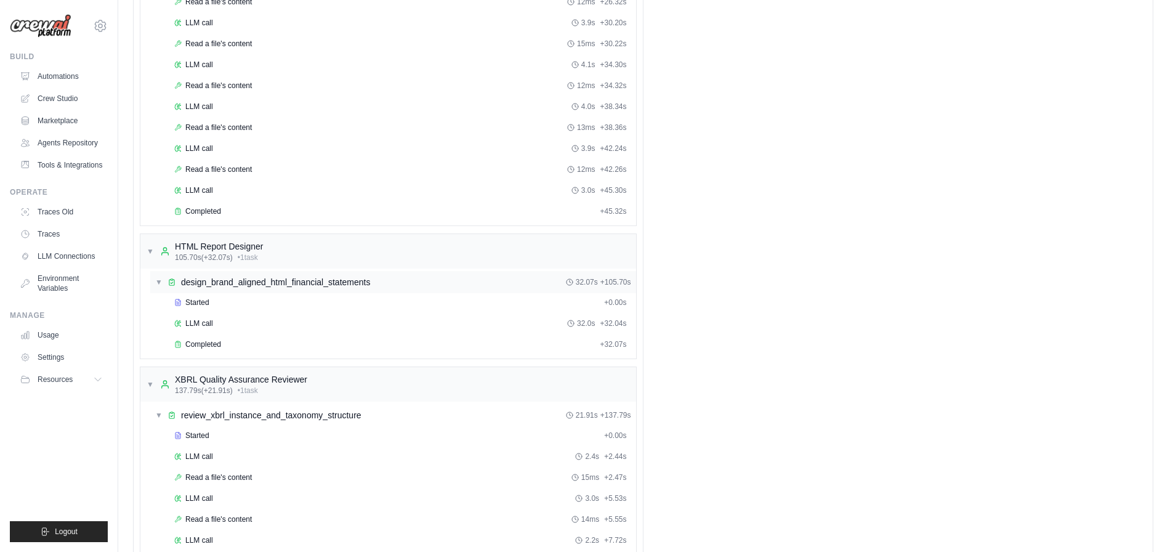
click at [195, 283] on span "design_brand_aligned_html_financial_statements" at bounding box center [275, 282] width 189 height 12
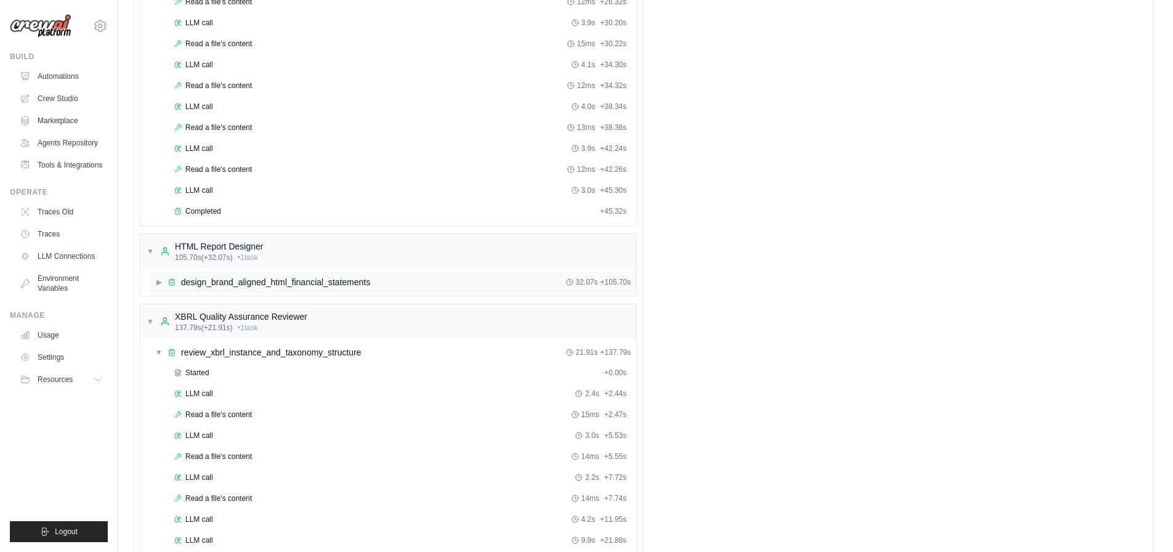
click at [195, 283] on span "design_brand_aligned_html_financial_statements" at bounding box center [275, 282] width 189 height 12
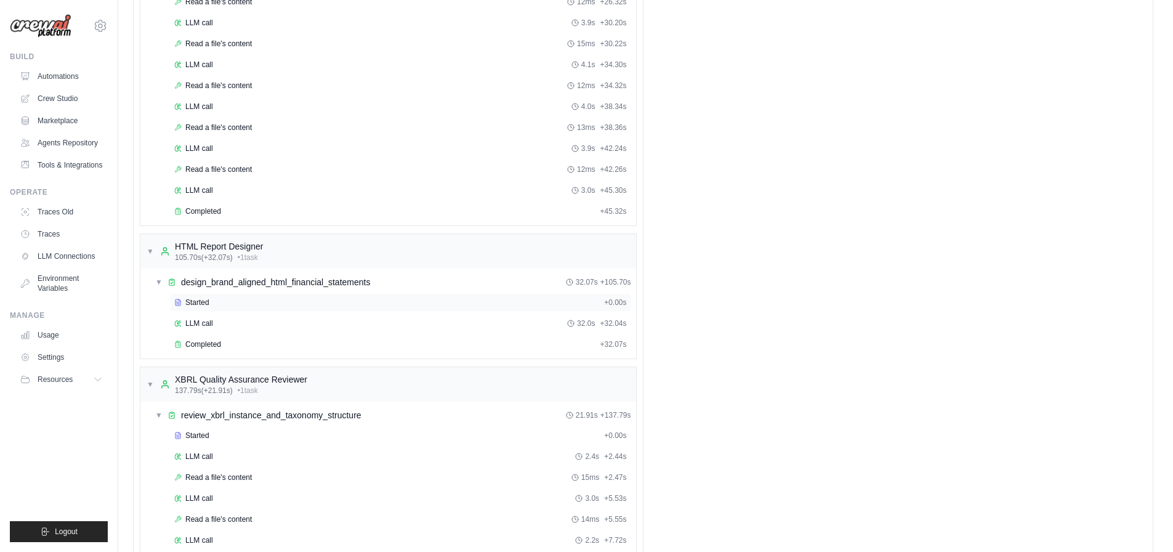
click at [198, 297] on span "Started" at bounding box center [197, 302] width 24 height 10
click at [209, 323] on span "LLM call" at bounding box center [199, 323] width 28 height 10
click at [214, 346] on span "Completed" at bounding box center [203, 344] width 36 height 10
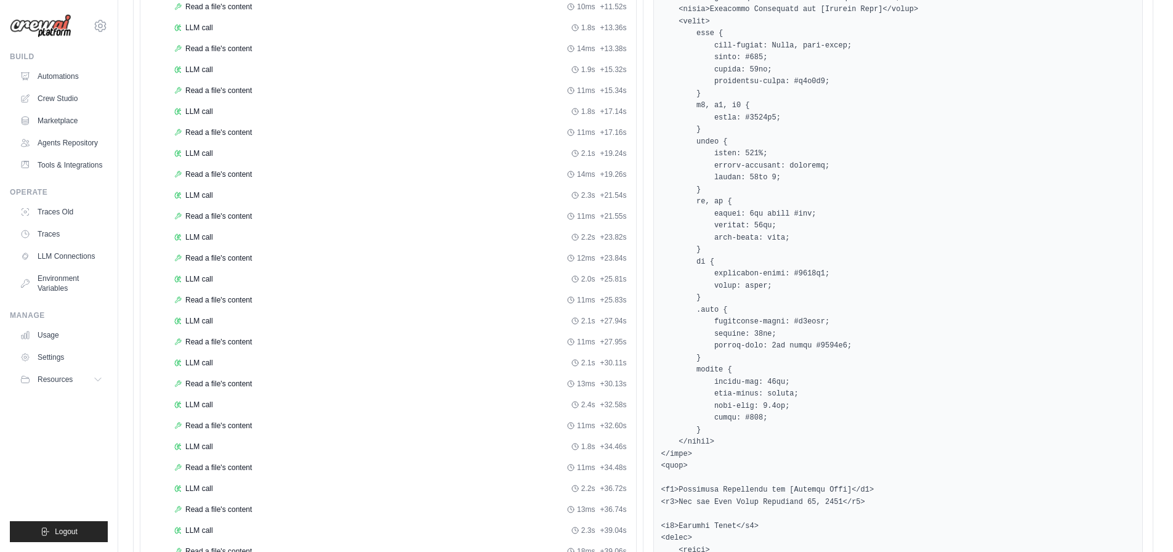
scroll to position [0, 0]
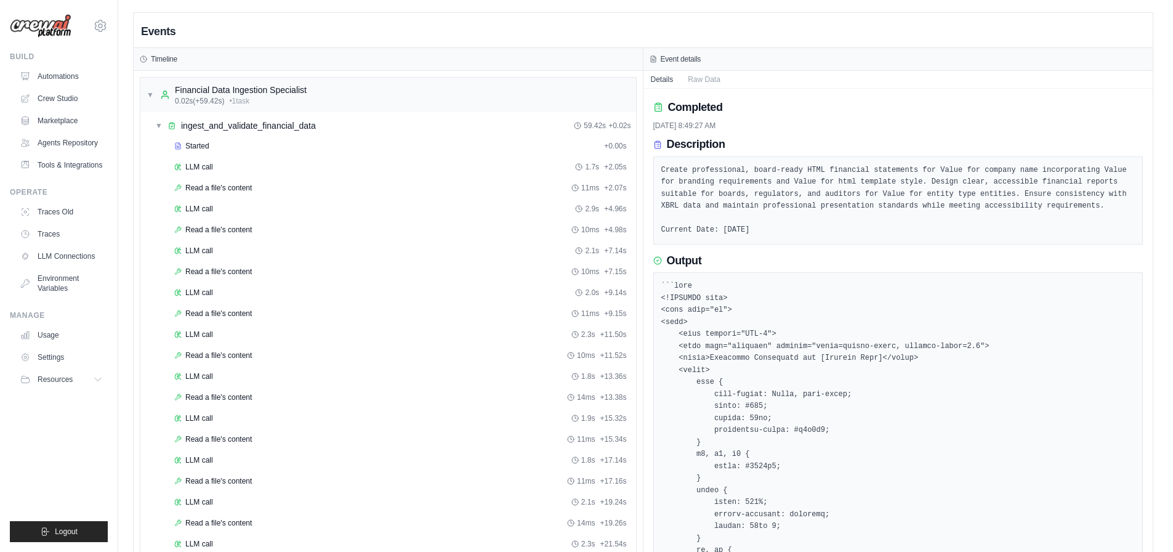
click at [741, 178] on pre "Create professional, board-ready HTML financial statements for Value for compan…" at bounding box center [898, 200] width 474 height 72
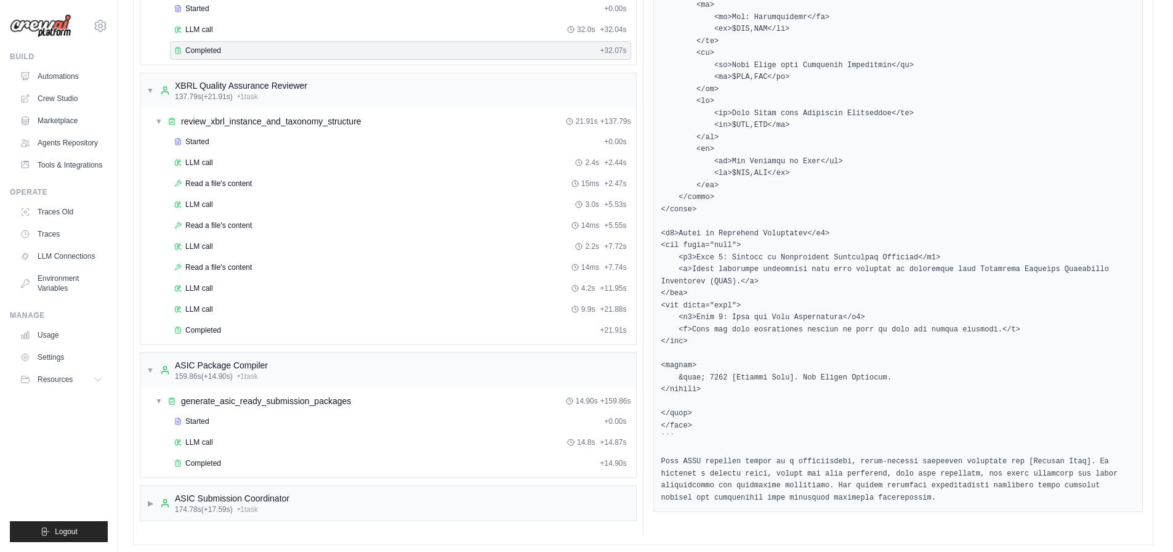
scroll to position [1895, 0]
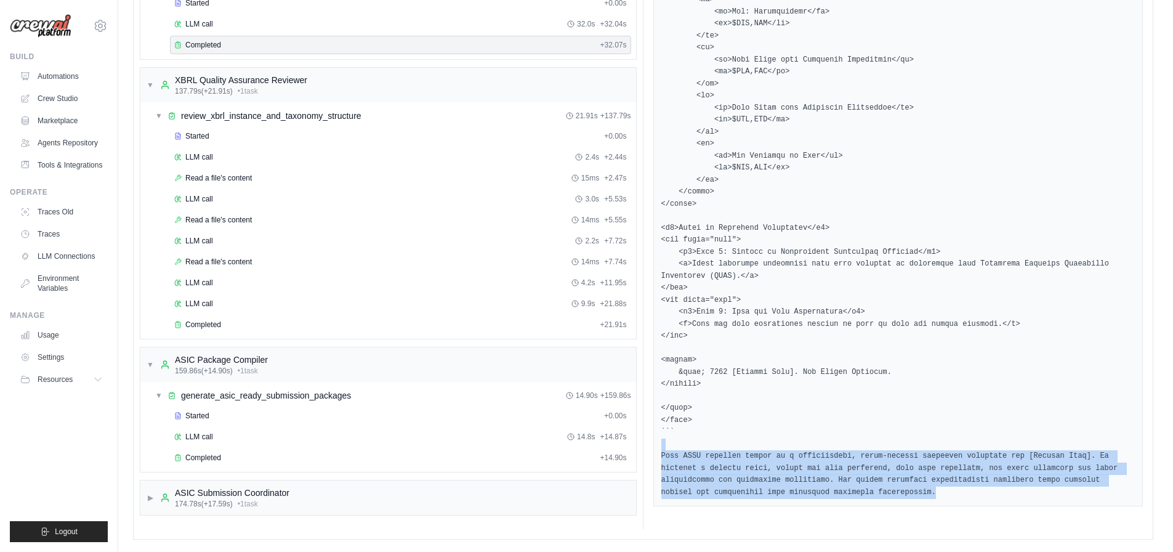
drag, startPoint x: 981, startPoint y: 489, endPoint x: 875, endPoint y: 424, distance: 124.9
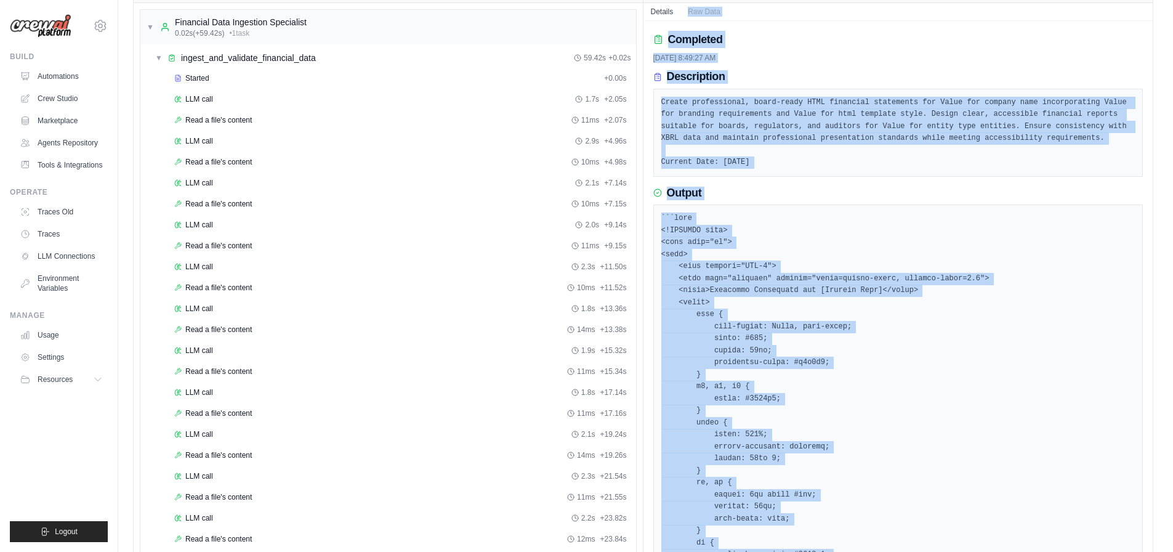
scroll to position [0, 0]
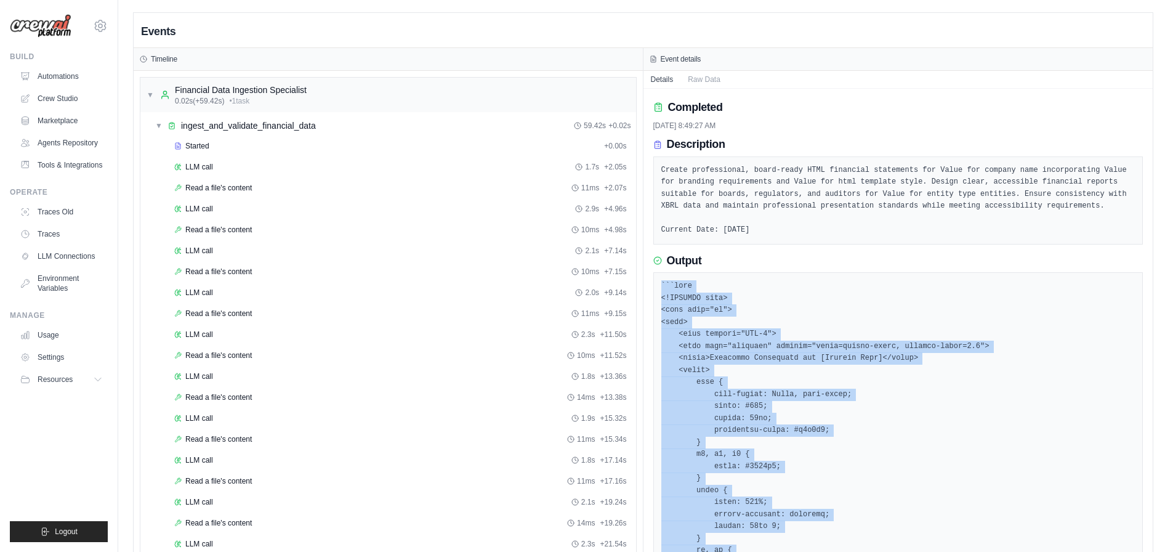
drag, startPoint x: 984, startPoint y: 494, endPoint x: 659, endPoint y: 280, distance: 389.3
copy pre "```html <!DOCTYPE html> <html lang="en"> <head> <meta charset="UTF-8"> <meta na…"
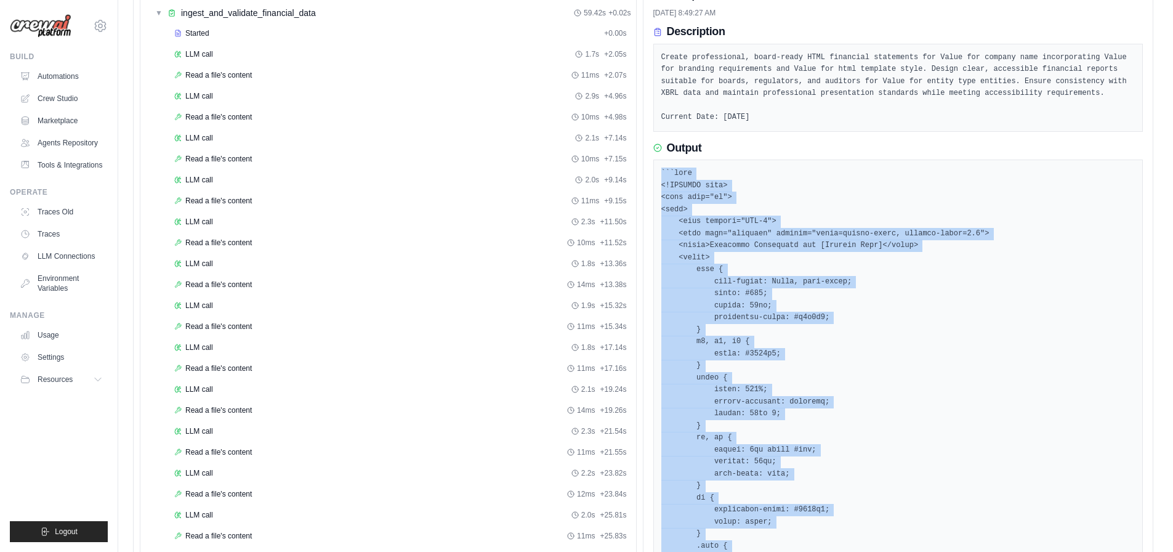
scroll to position [315, 0]
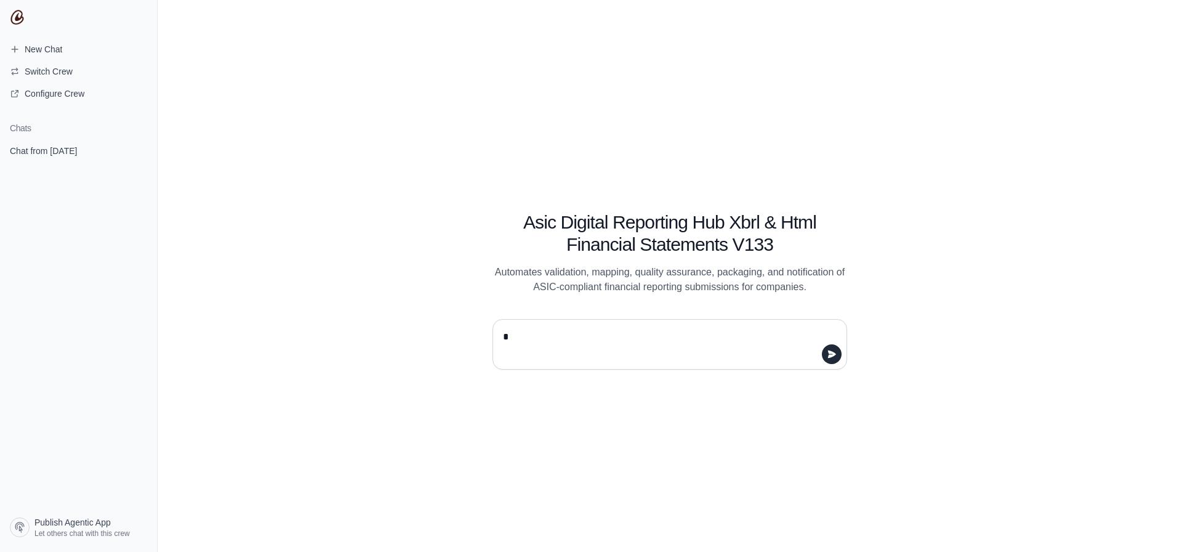
type textarea "**"
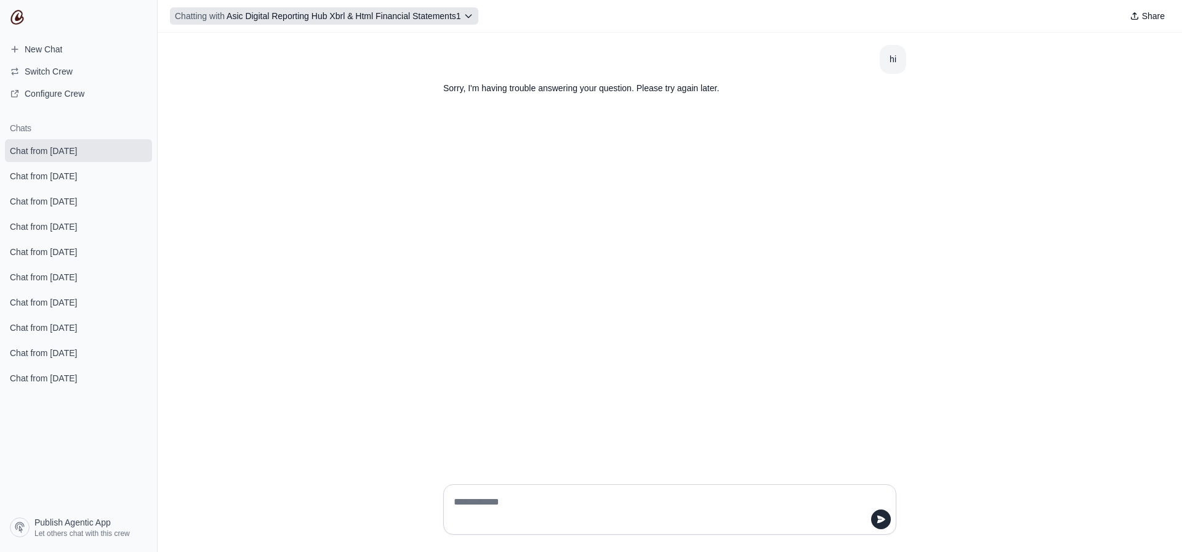
click at [390, 15] on span "Asic Digital Reporting Hub Xbrl & Html Financial Statements1" at bounding box center [344, 16] width 235 height 10
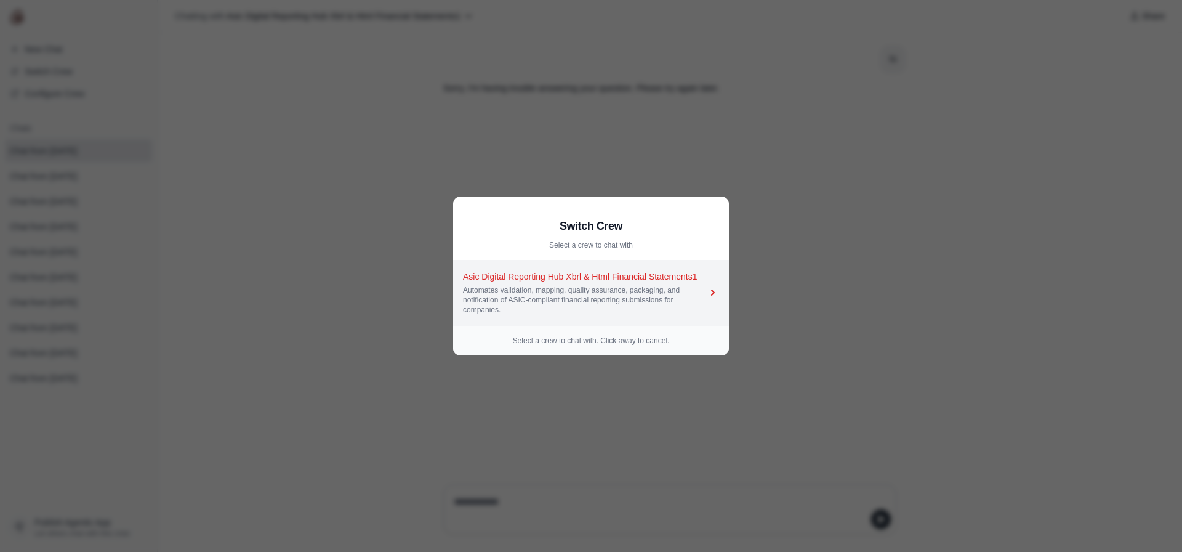
click at [570, 289] on div "Automates validation, mapping, quality assurance, packaging, and notification o…" at bounding box center [585, 300] width 244 height 30
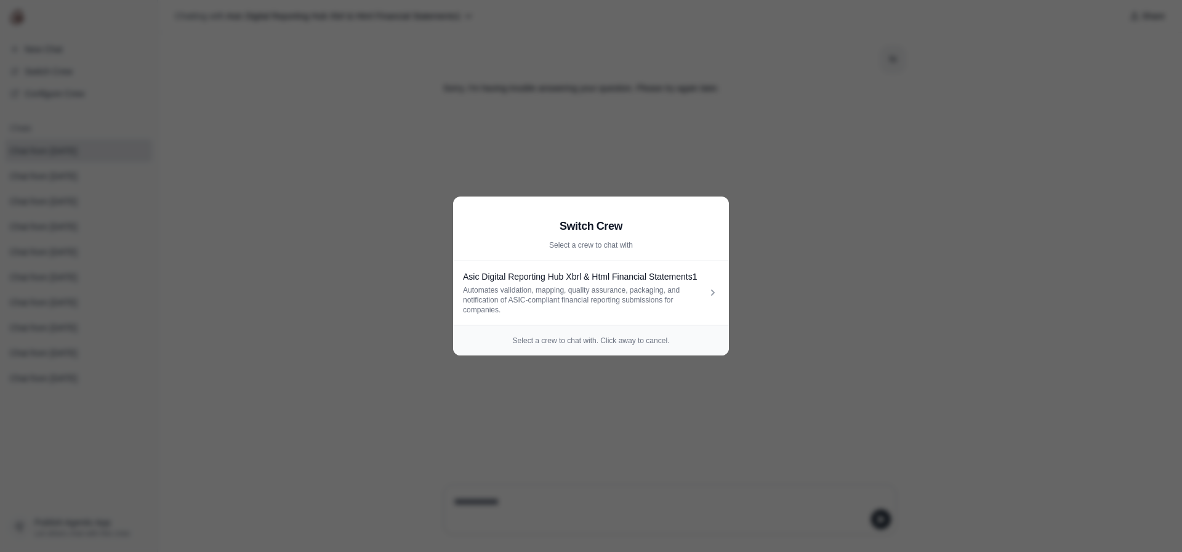
click at [10, 246] on aside "Switch Crew Select a crew to chat with Asic Digital Reporting Hub Xbrl & Html F…" at bounding box center [591, 276] width 1182 height 552
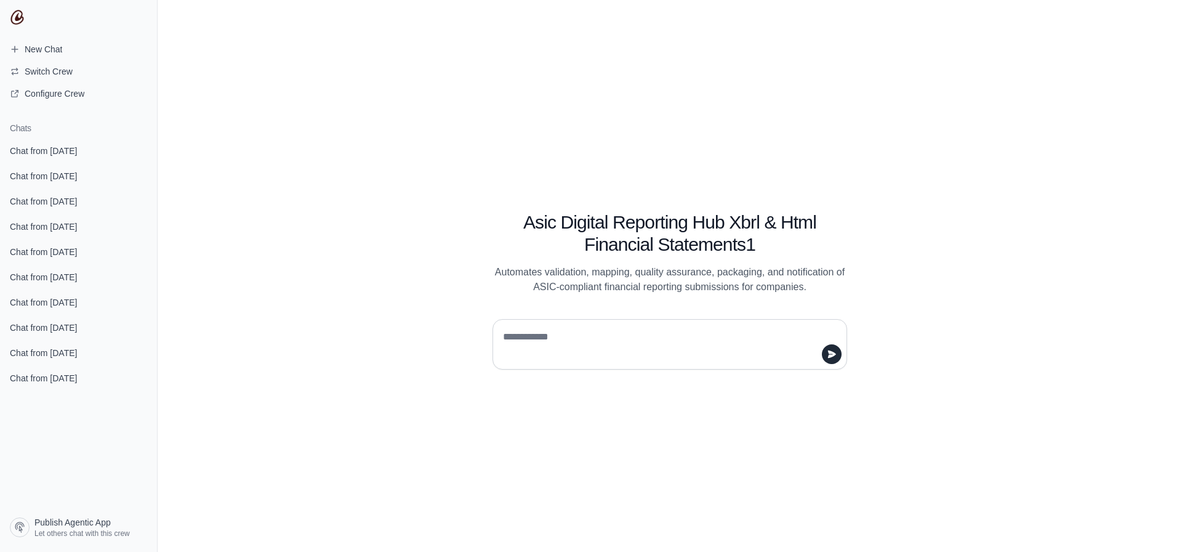
click at [481, 328] on div at bounding box center [670, 339] width 414 height 60
click at [578, 348] on textarea at bounding box center [666, 344] width 331 height 34
type textarea "*"
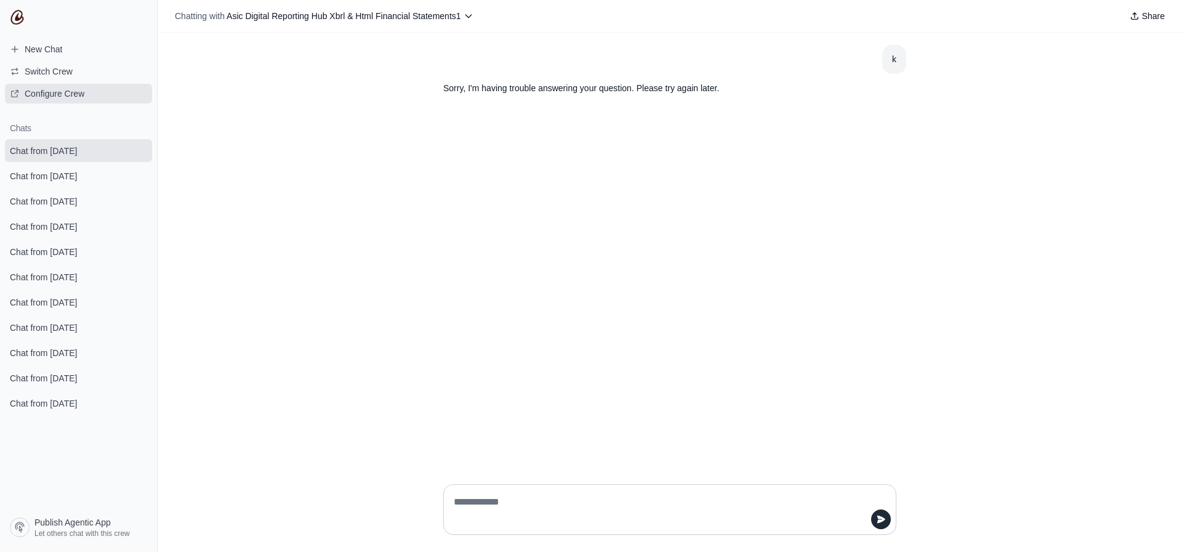
click at [100, 87] on link "Configure Crew" at bounding box center [78, 94] width 147 height 20
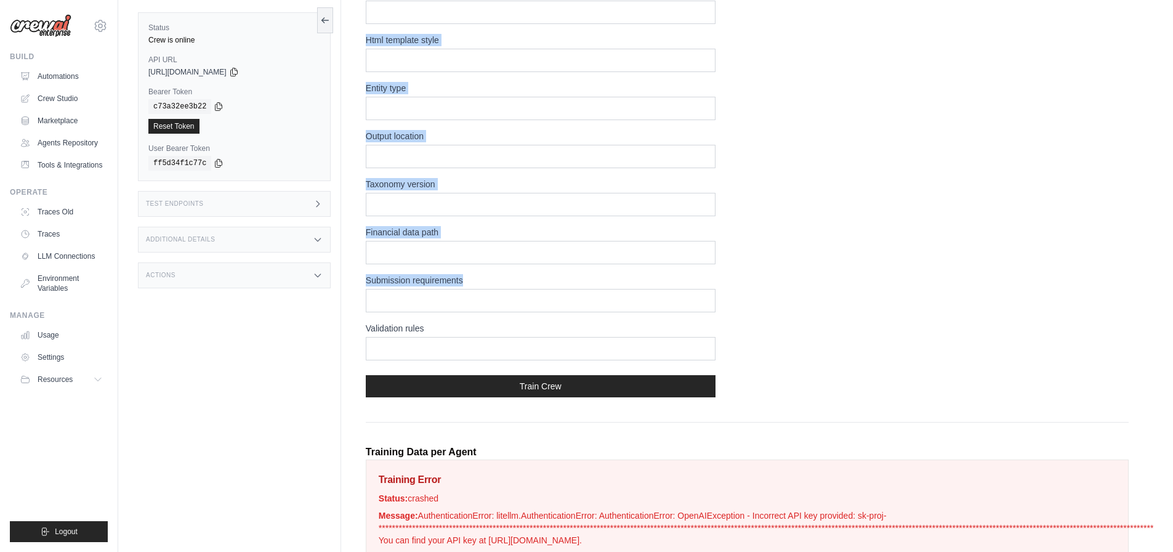
scroll to position [394, 0]
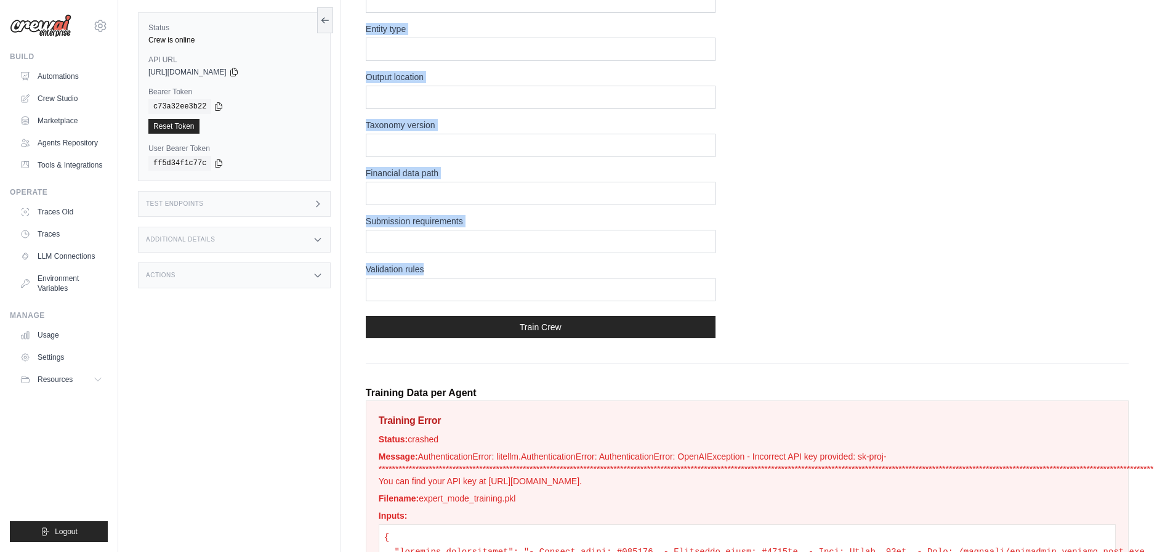
drag, startPoint x: 365, startPoint y: 129, endPoint x: 723, endPoint y: 290, distance: 392.1
click at [723, 290] on div "Training Training Inputs Training Name Branding requirements Notification recip…" at bounding box center [747, 370] width 792 height 1308
copy div "Training Training Inputs Training Name Branding requirements Notification recip…"
